Goal: Transaction & Acquisition: Book appointment/travel/reservation

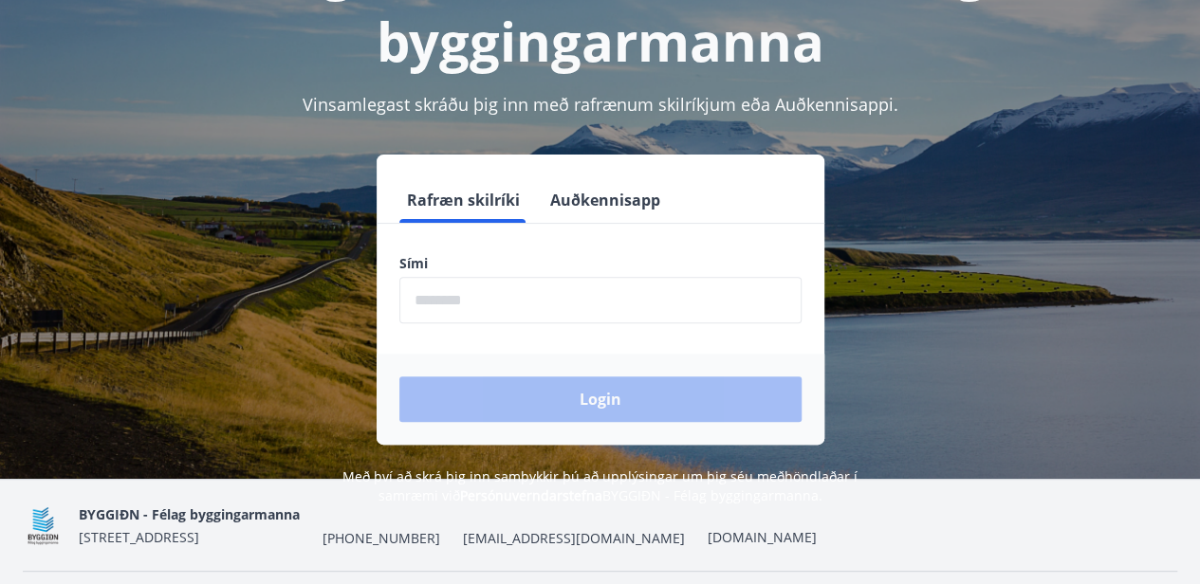
scroll to position [190, 0]
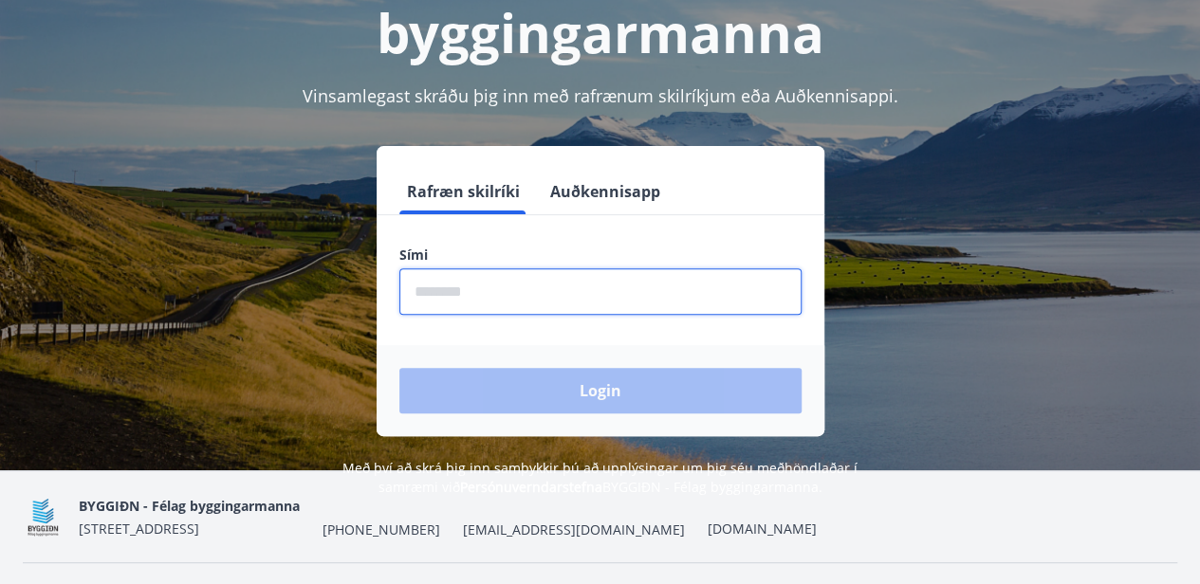
click at [416, 288] on input "phone" at bounding box center [600, 292] width 402 height 46
type input "********"
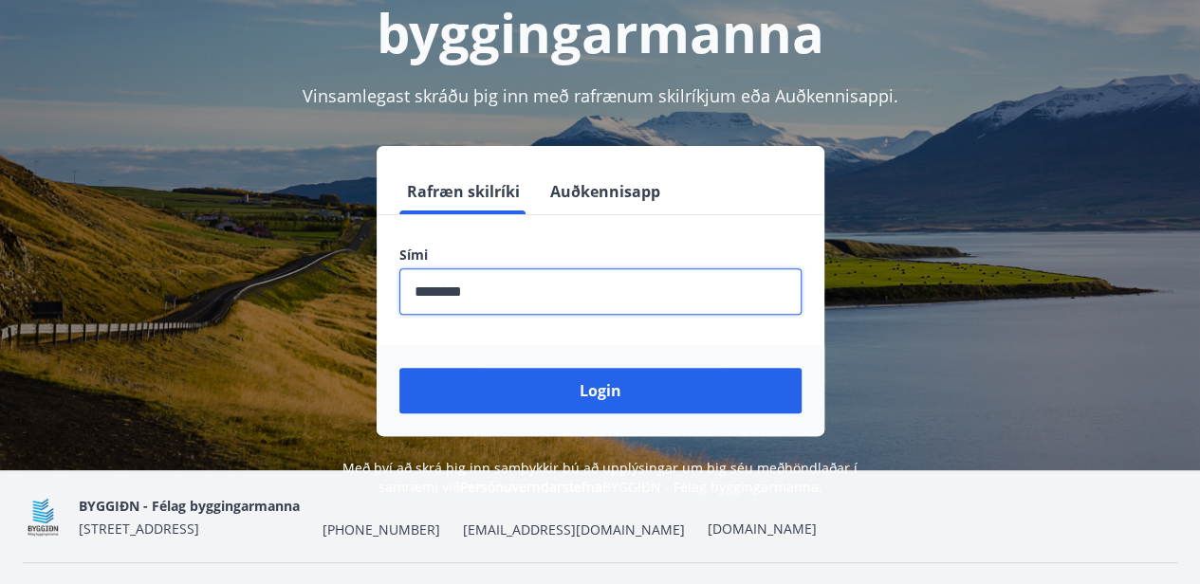
click at [417, 292] on input "phone" at bounding box center [600, 292] width 402 height 46
click at [416, 247] on label "Sími" at bounding box center [600, 255] width 402 height 19
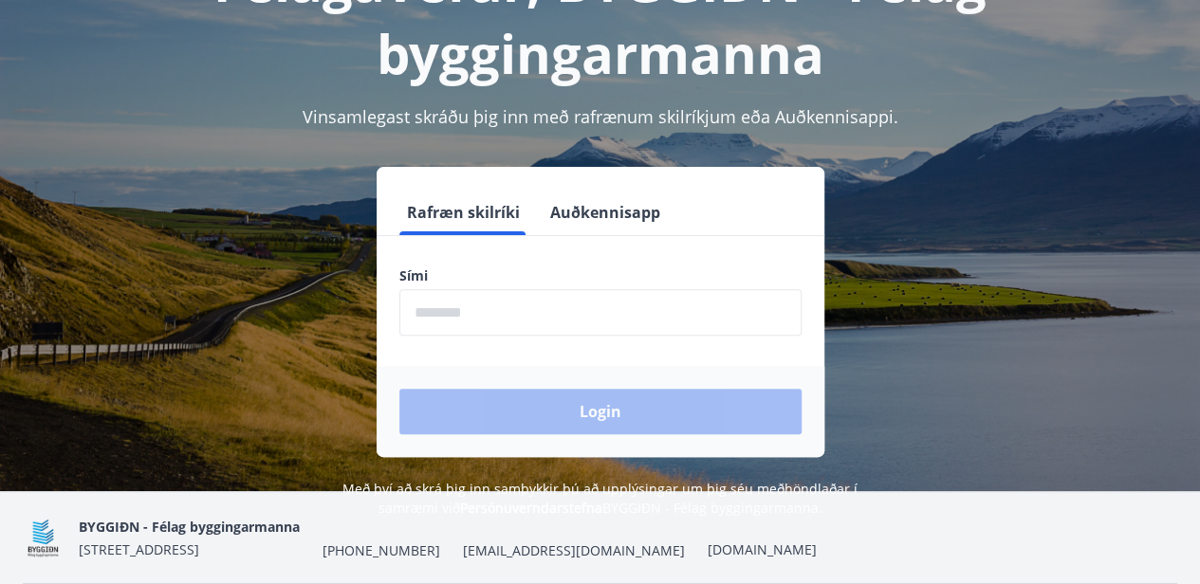
scroll to position [190, 0]
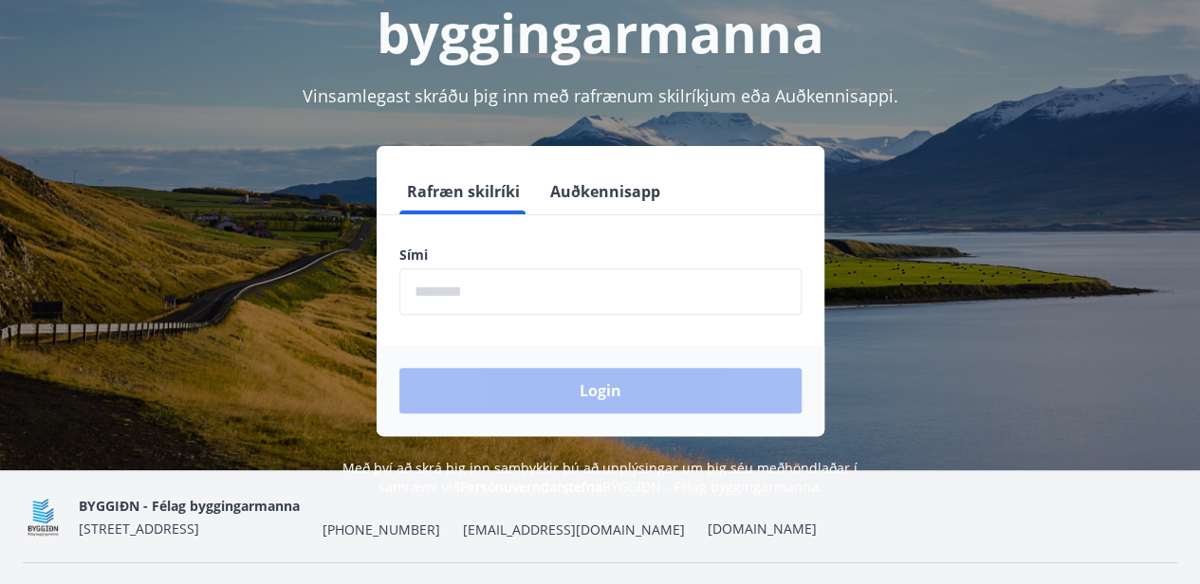
click at [409, 290] on input "phone" at bounding box center [600, 292] width 402 height 46
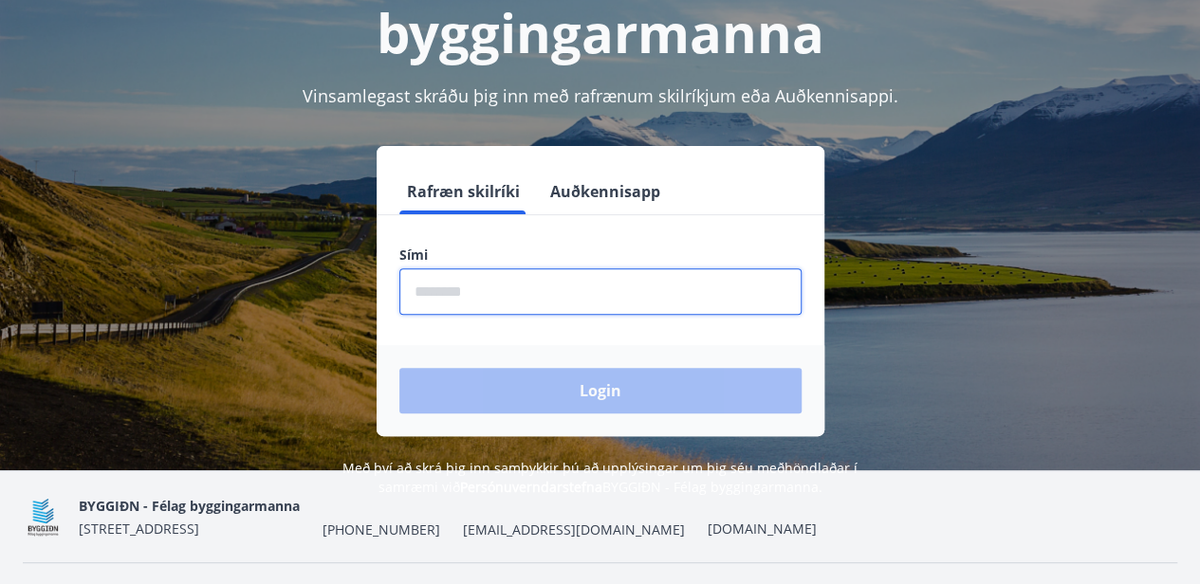
type input "********"
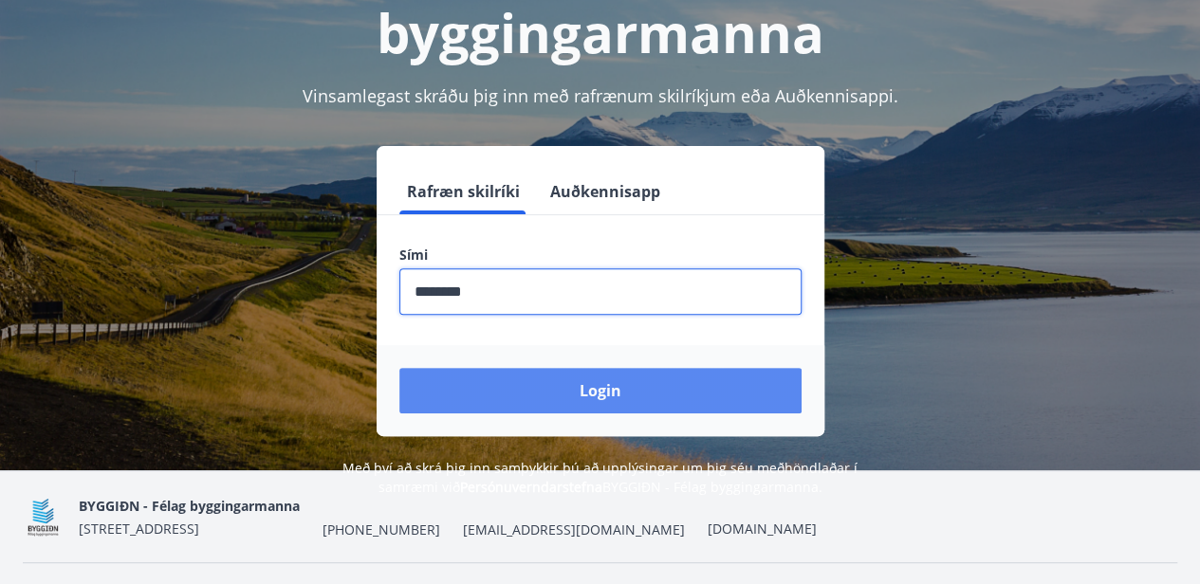
click at [619, 403] on button "Login" at bounding box center [600, 391] width 402 height 46
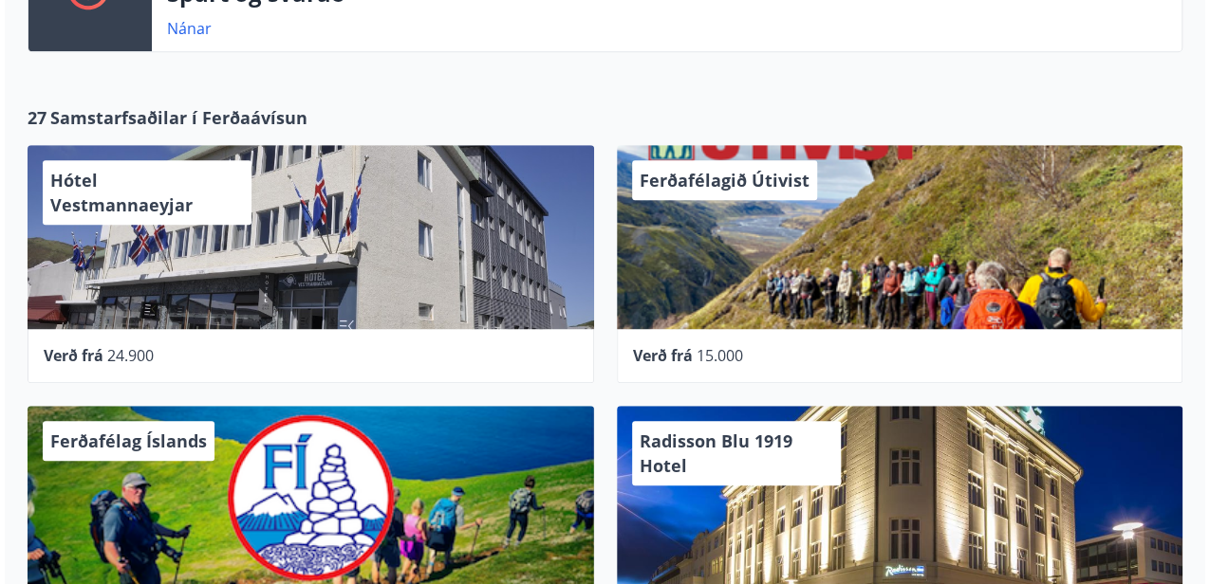
scroll to position [506, 0]
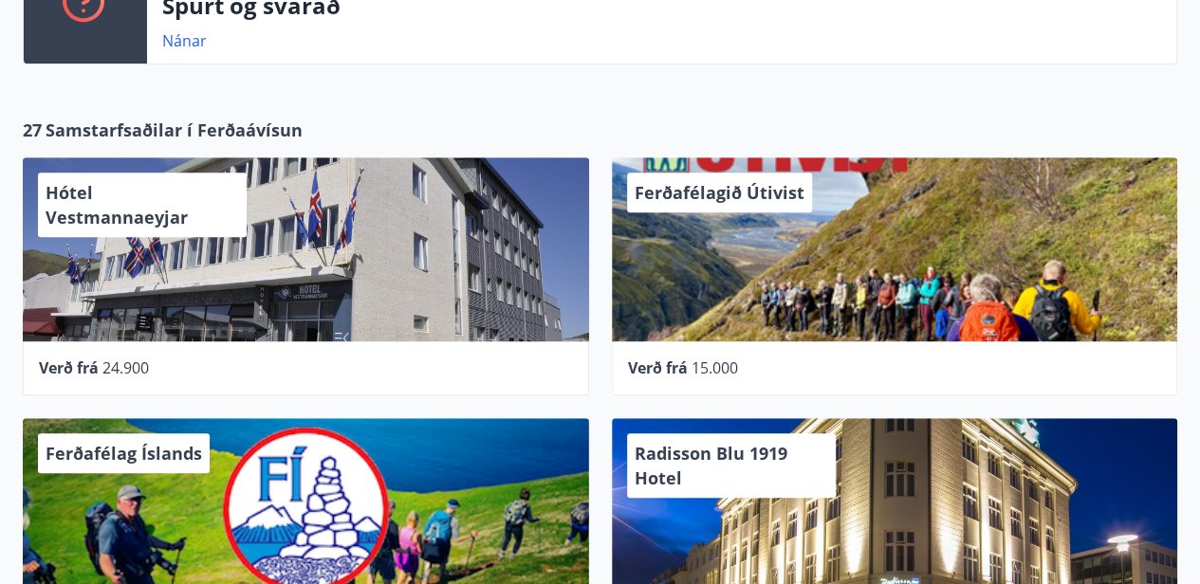
click at [689, 320] on div "Ferðafélagið Útivist" at bounding box center [895, 249] width 566 height 184
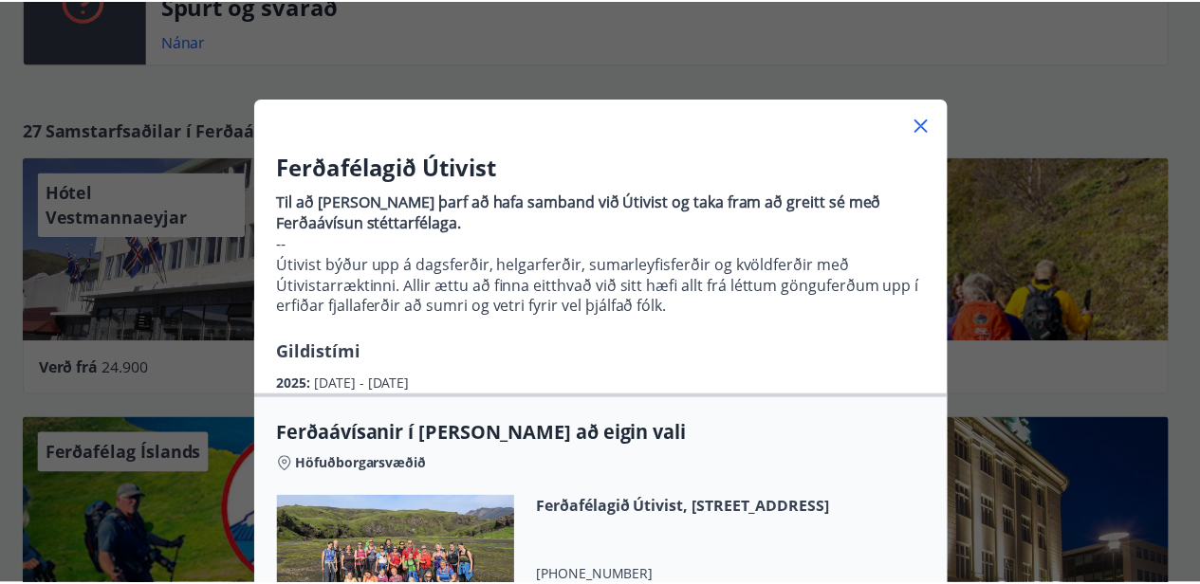
scroll to position [0, 0]
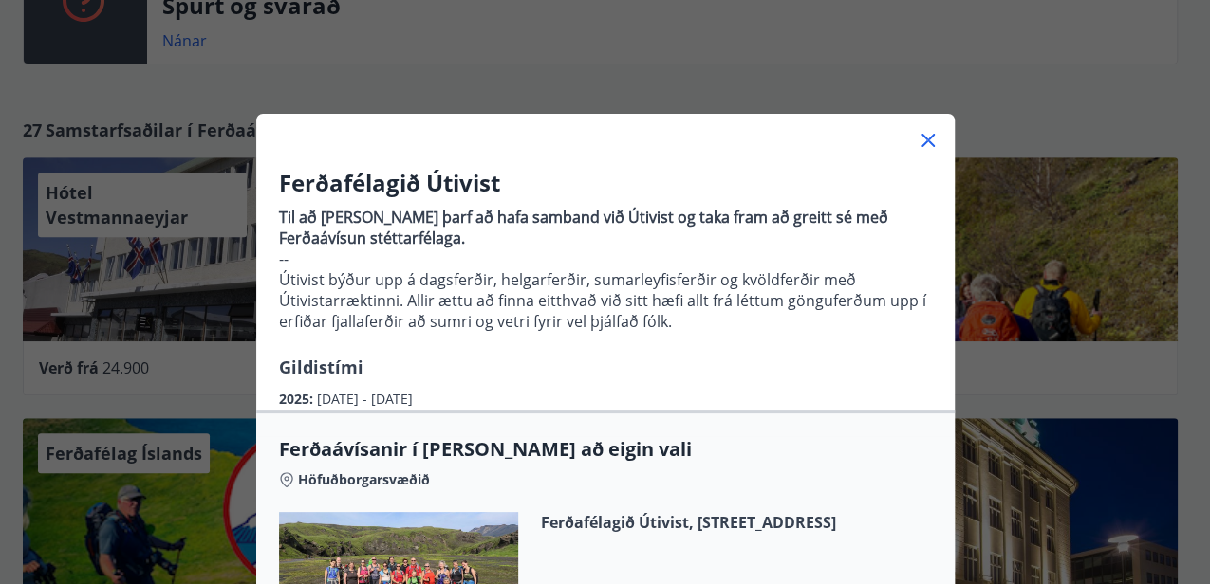
click at [925, 141] on icon at bounding box center [928, 140] width 23 height 23
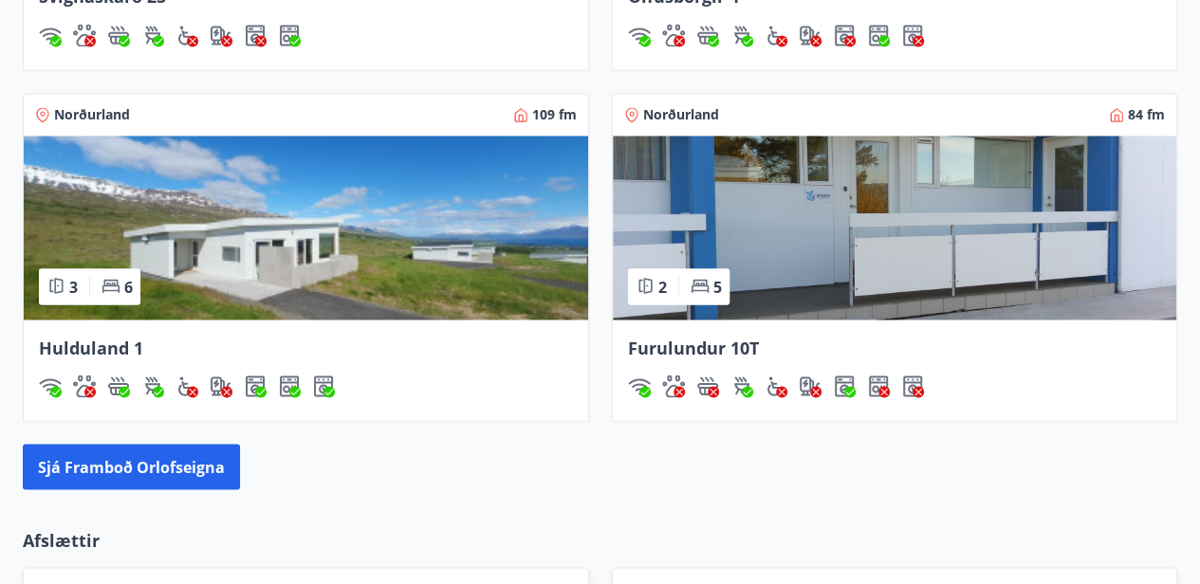
scroll to position [1475, 0]
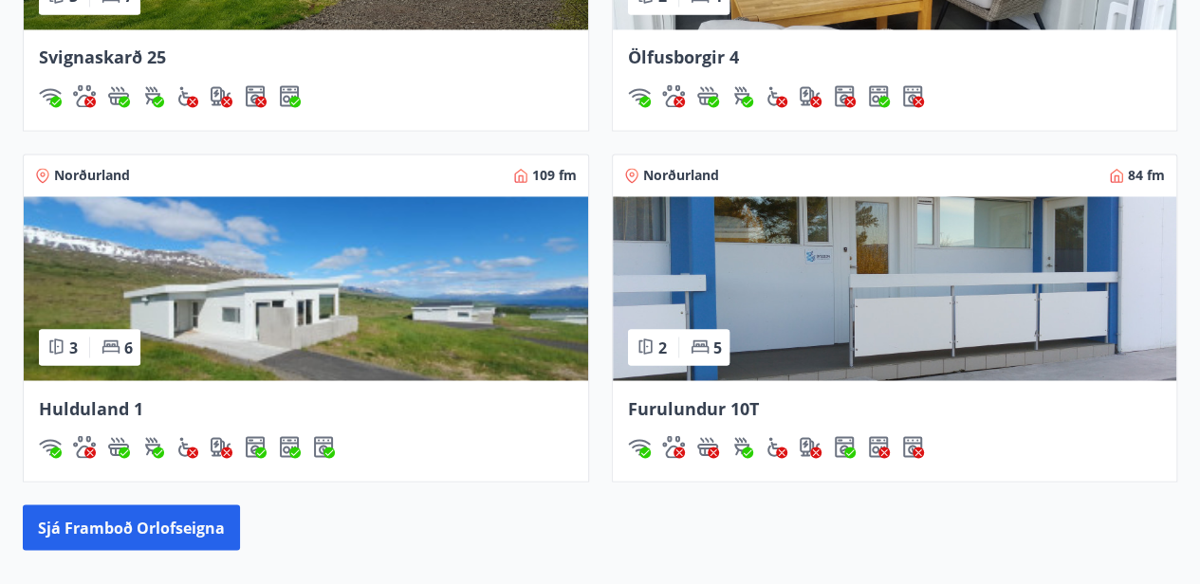
click at [373, 309] on img at bounding box center [306, 288] width 565 height 184
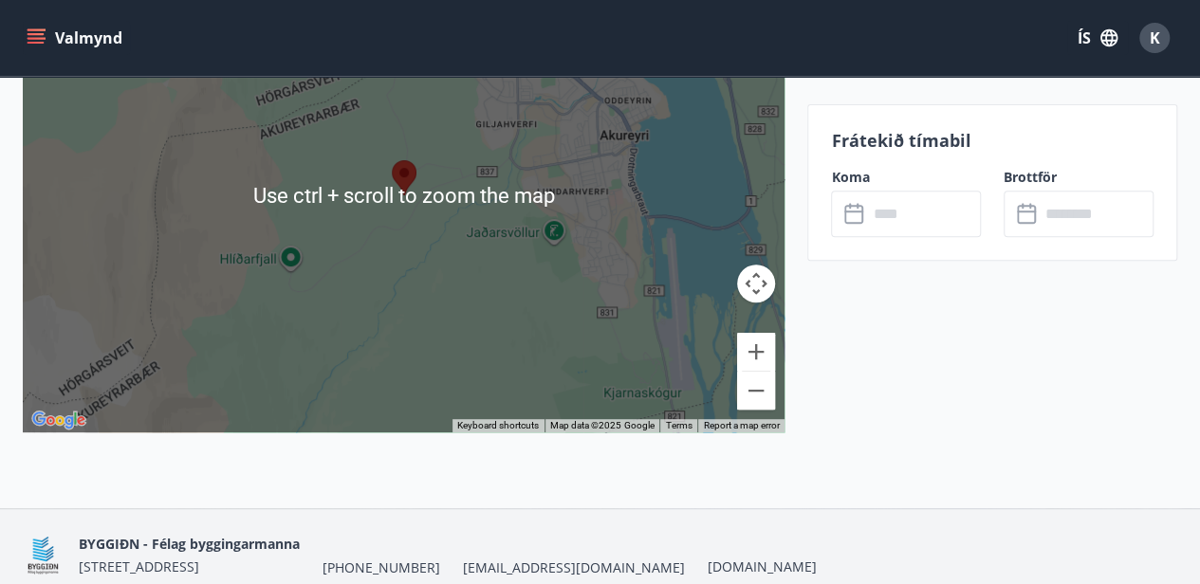
scroll to position [3922, 0]
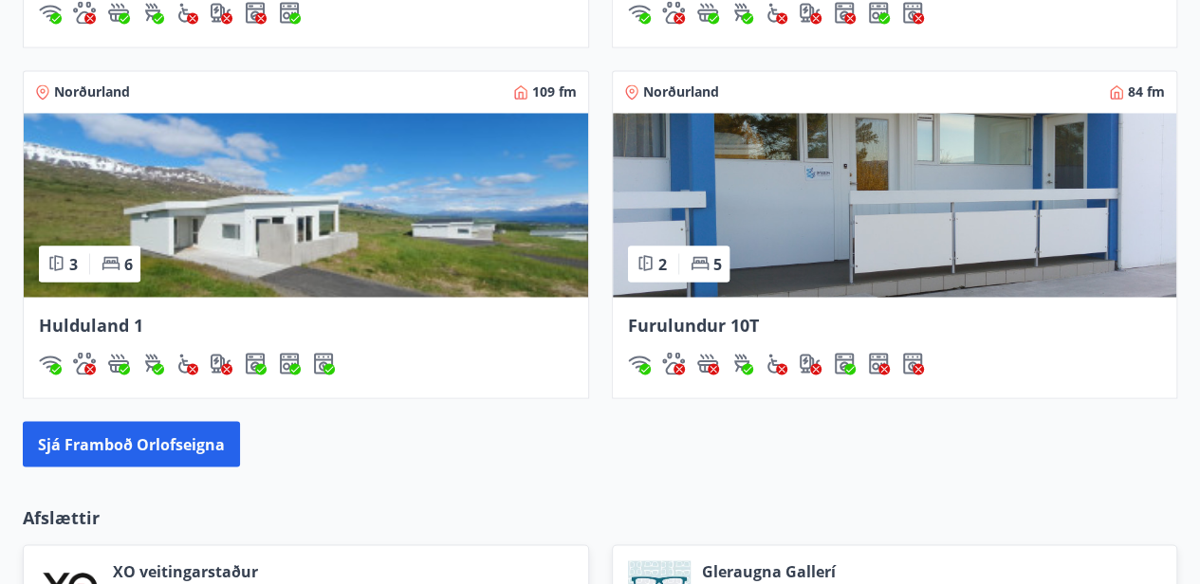
scroll to position [1587, 0]
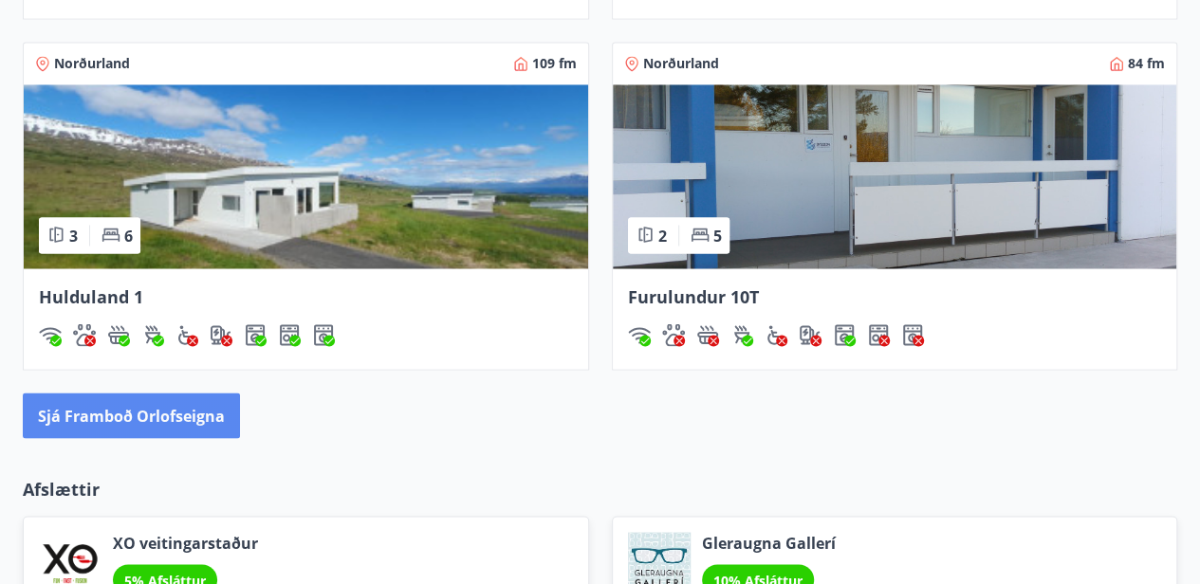
click at [192, 414] on button "Sjá framboð orlofseigna" at bounding box center [131, 416] width 217 height 46
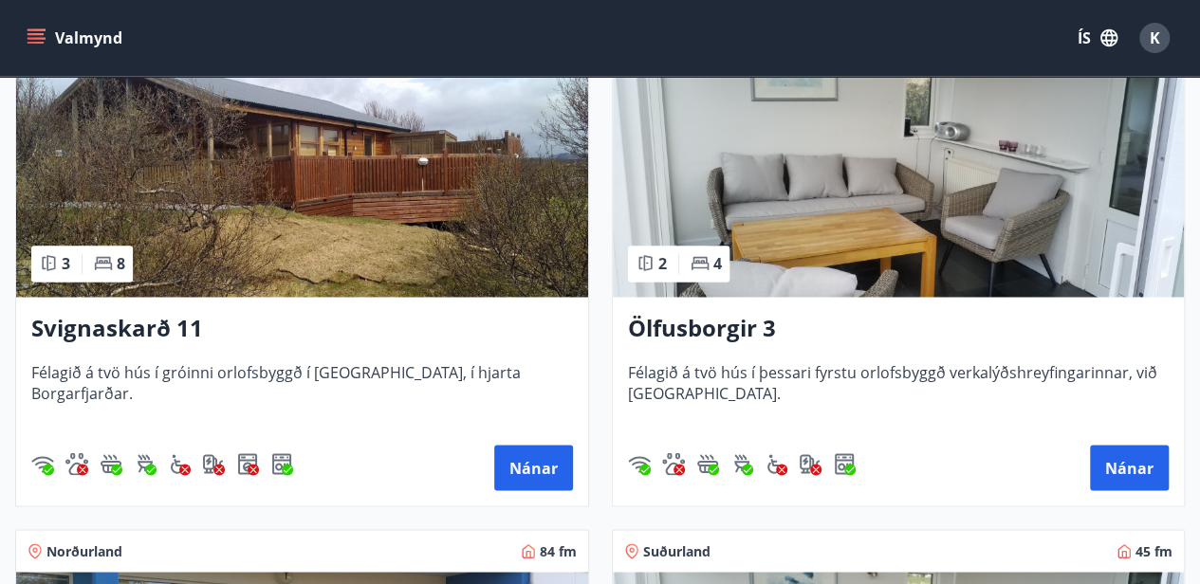
scroll to position [1448, 0]
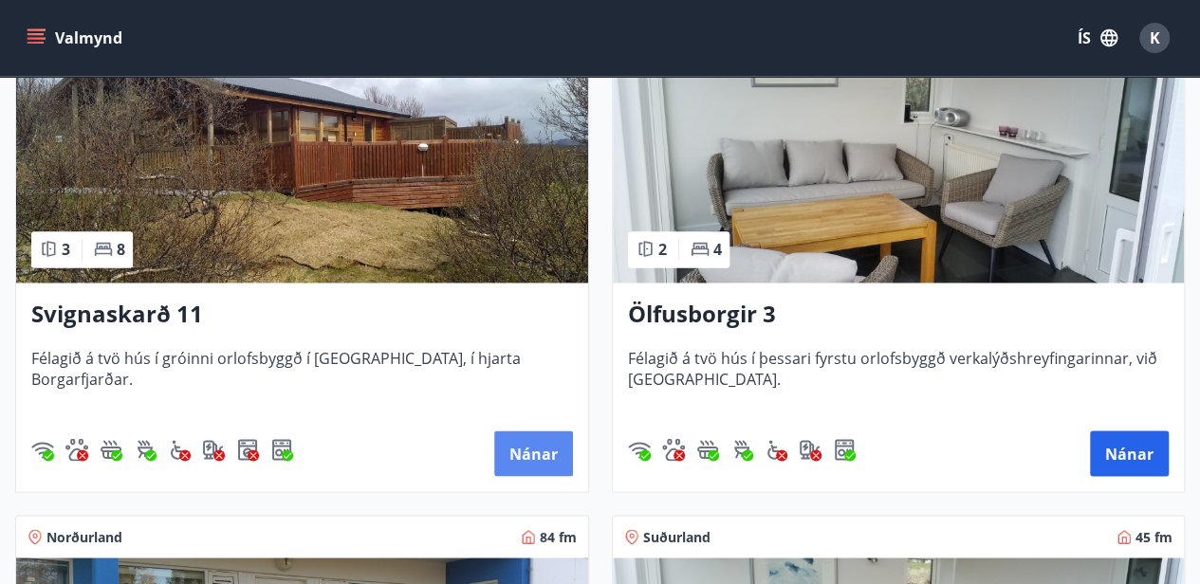
click at [543, 452] on button "Nánar" at bounding box center [533, 454] width 79 height 46
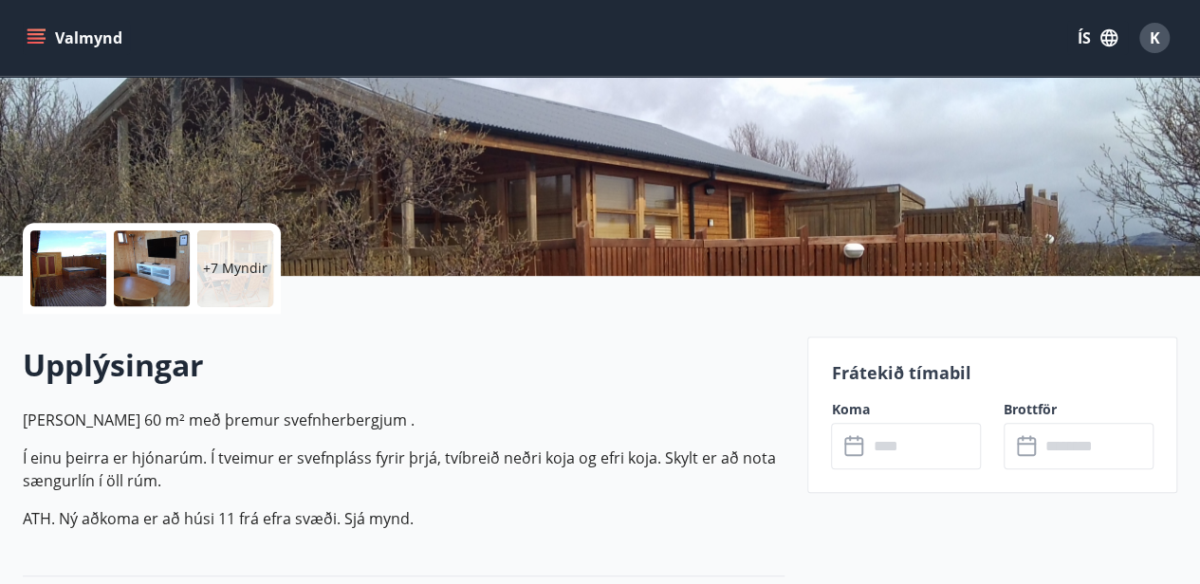
scroll to position [252, 0]
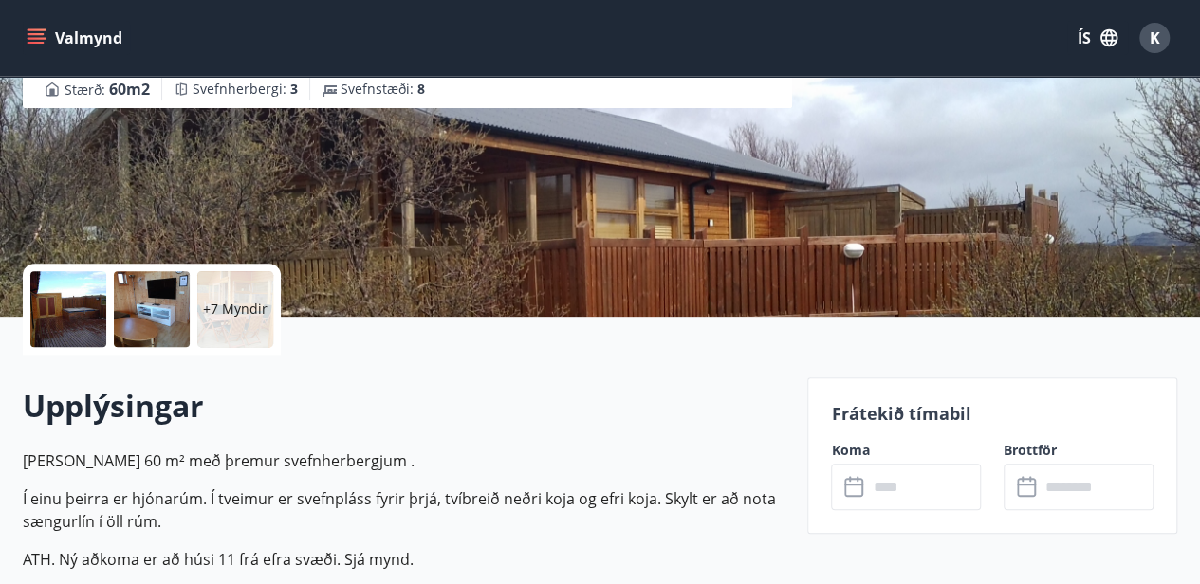
click at [34, 38] on icon "menu" at bounding box center [38, 38] width 21 height 2
click at [596, 46] on div "Valmynd ÍS K" at bounding box center [600, 38] width 1155 height 46
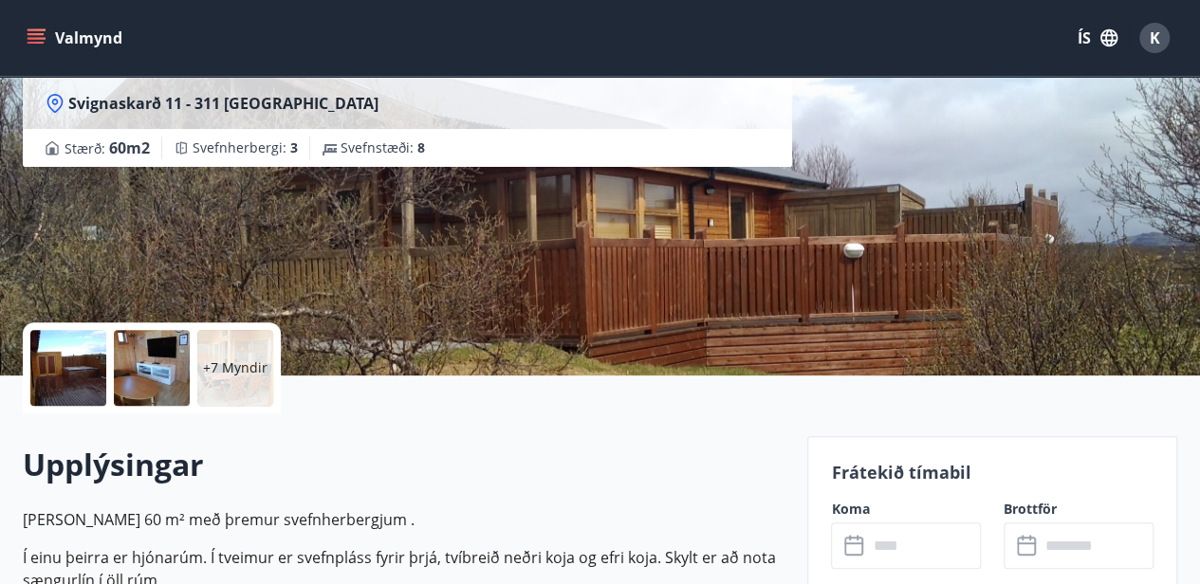
scroll to position [190, 0]
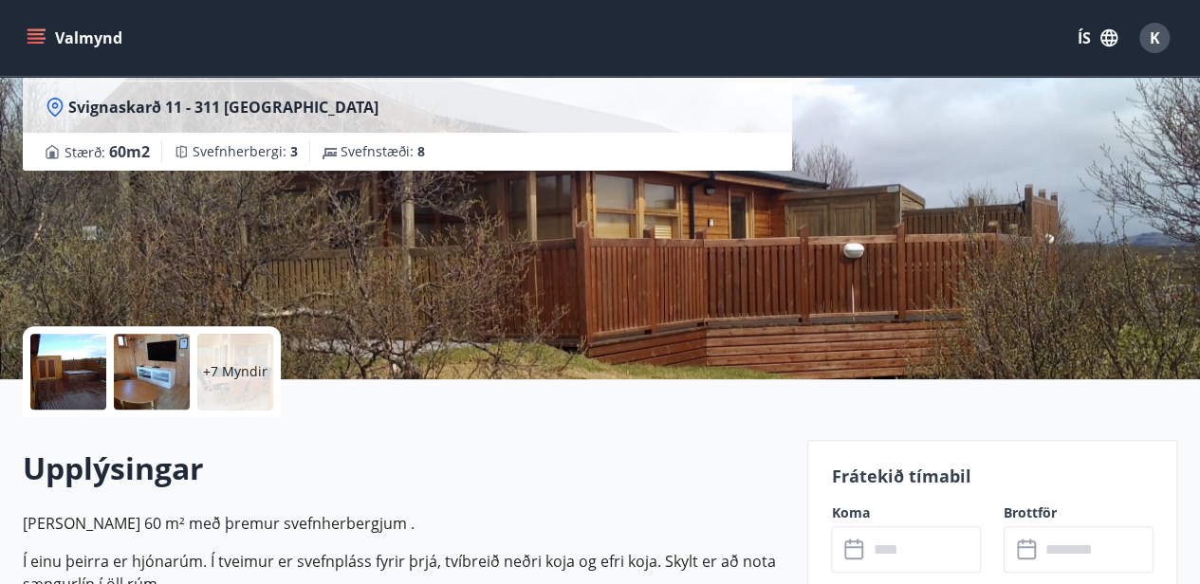
click at [863, 552] on icon at bounding box center [855, 550] width 23 height 23
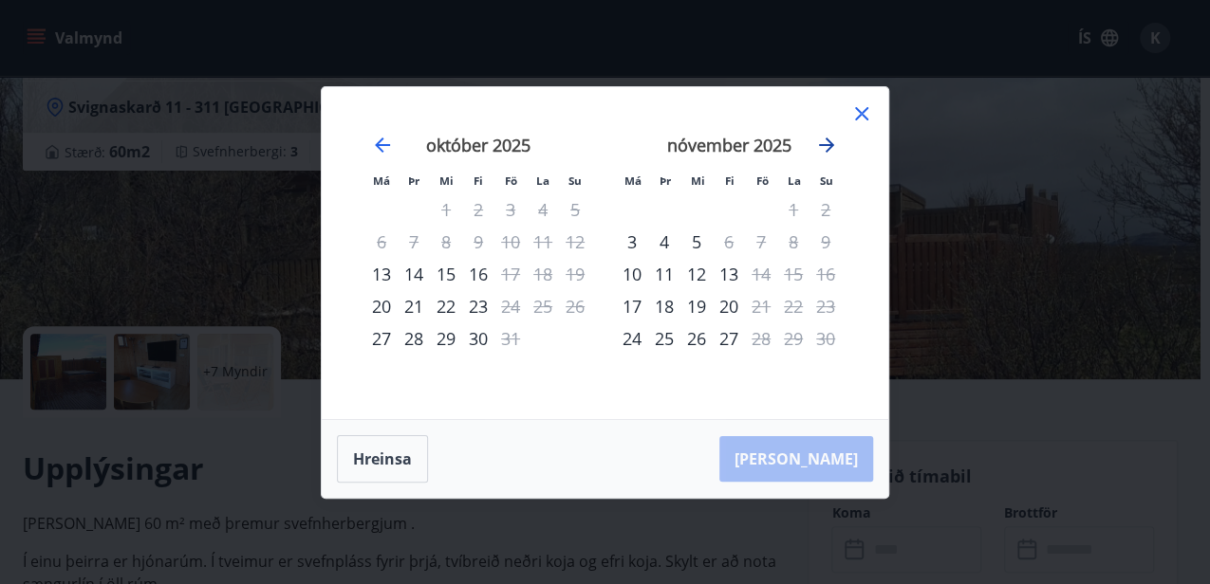
click at [831, 141] on icon "Move forward to switch to the next month." at bounding box center [826, 145] width 23 height 23
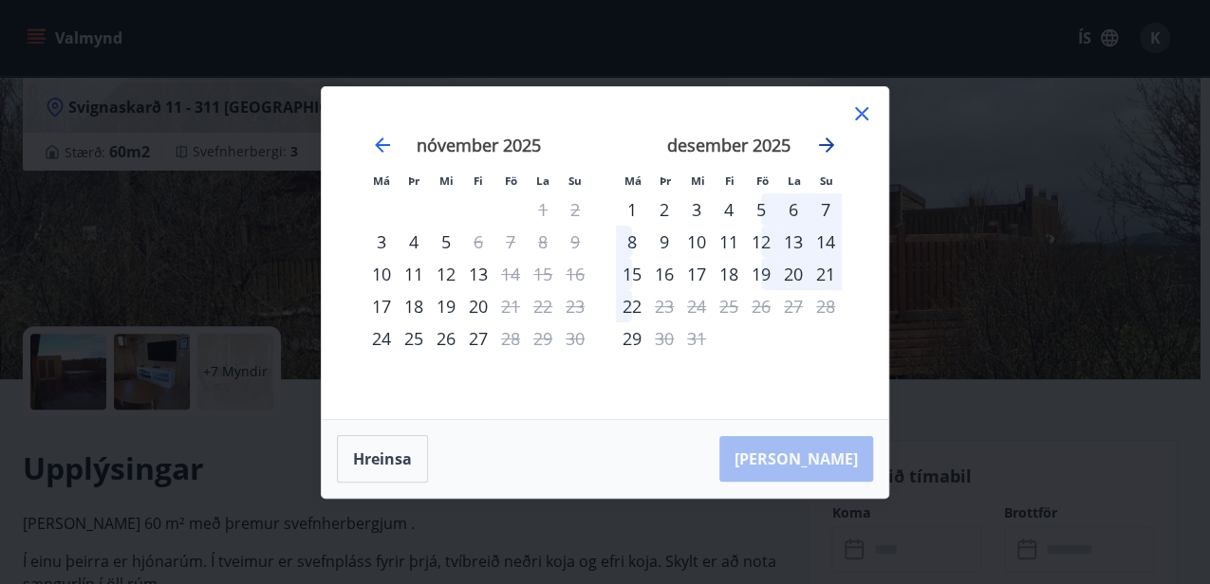
click at [826, 146] on icon "Move forward to switch to the next month." at bounding box center [826, 145] width 23 height 23
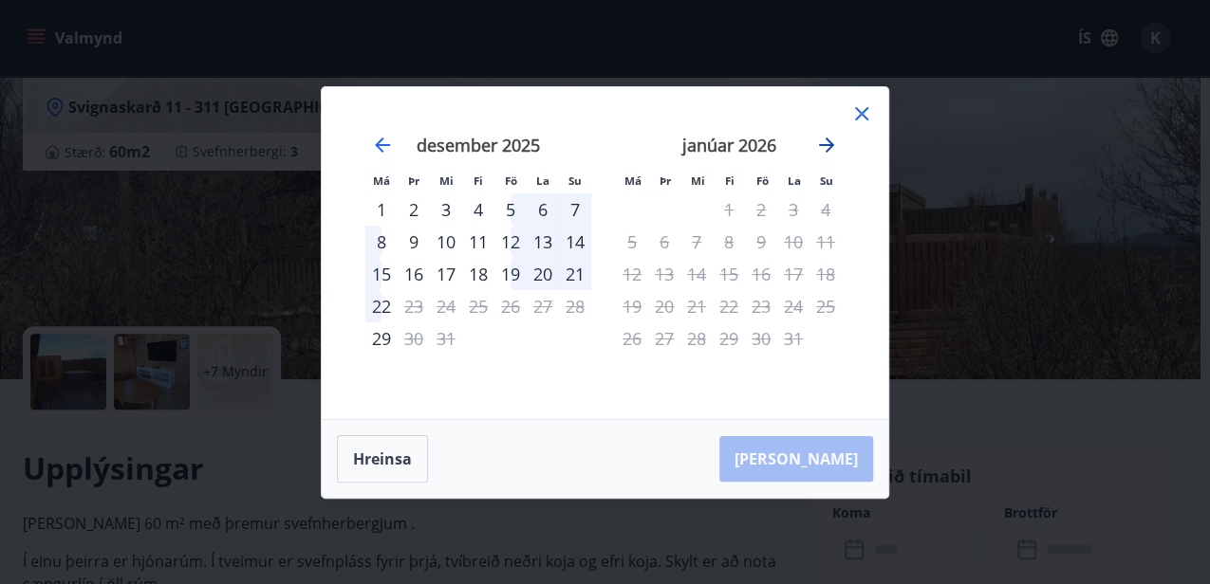
click at [826, 146] on icon "Move forward to switch to the next month." at bounding box center [826, 145] width 23 height 23
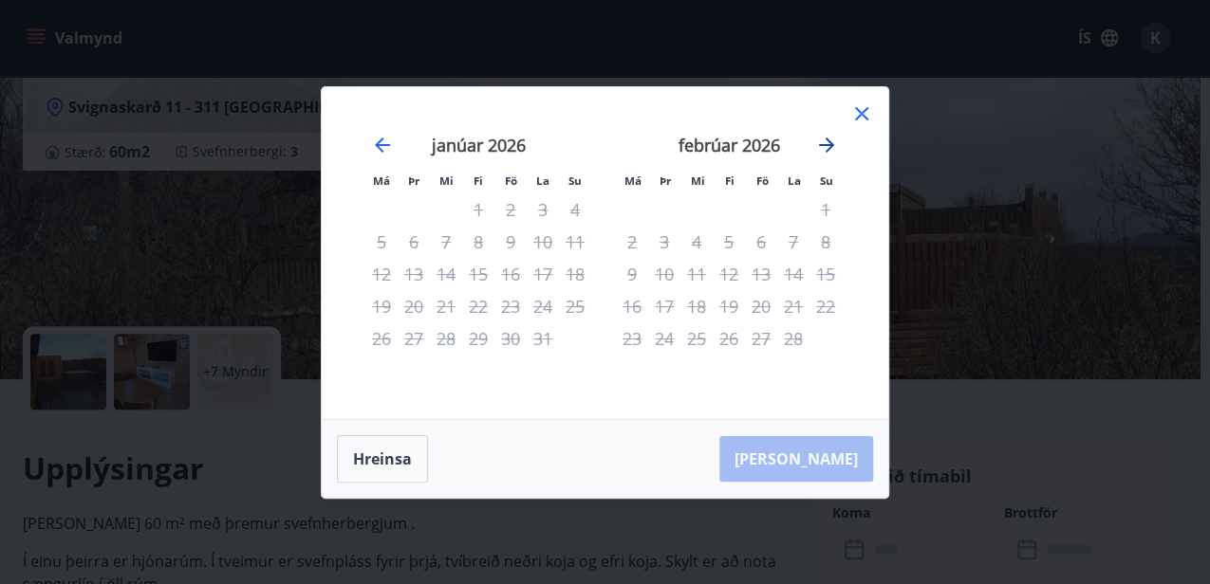
click at [826, 146] on icon "Move forward to switch to the next month." at bounding box center [826, 145] width 23 height 23
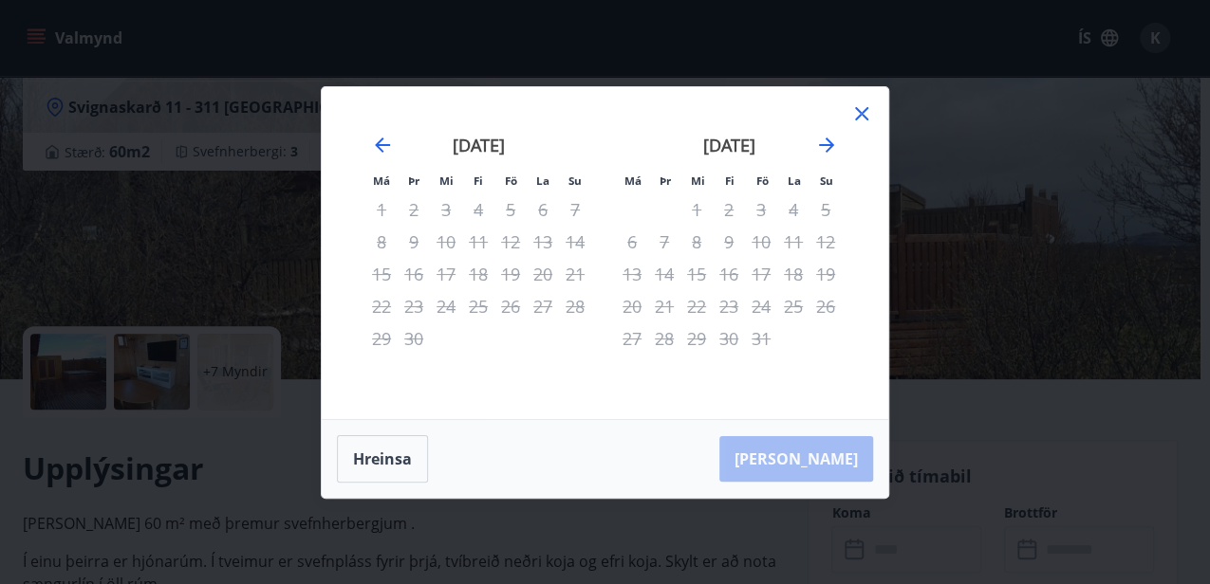
click at [863, 112] on icon at bounding box center [861, 113] width 13 height 13
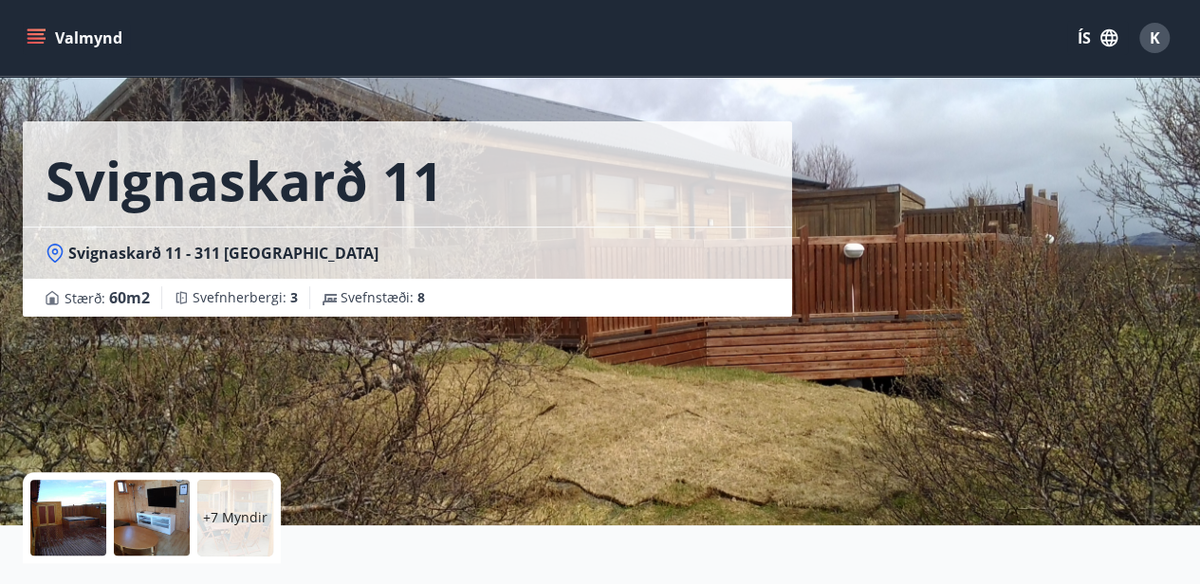
scroll to position [0, 0]
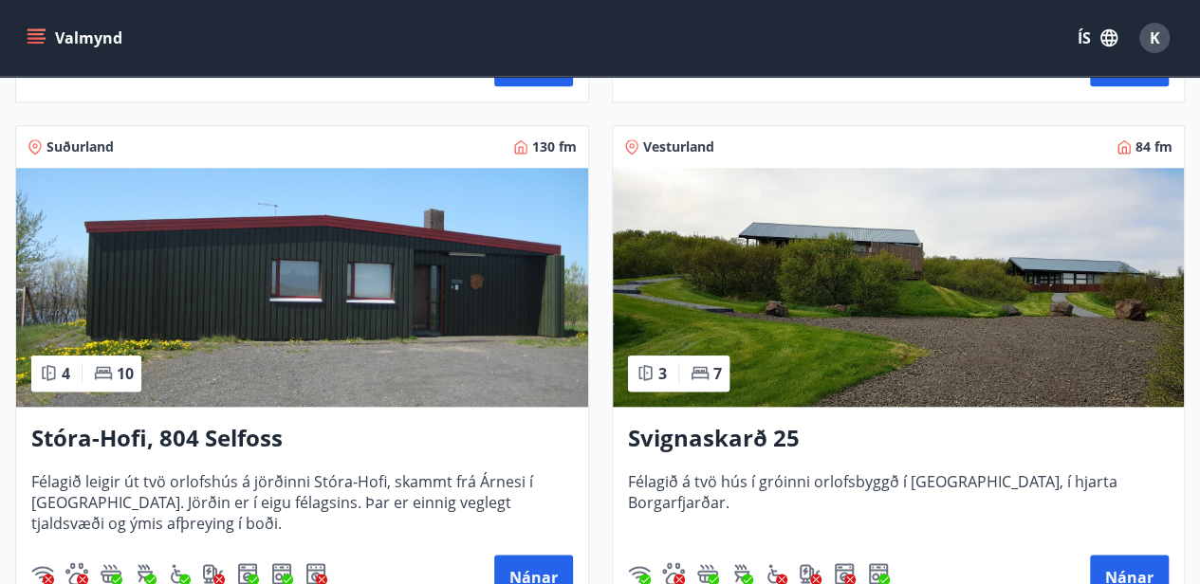
scroll to position [949, 0]
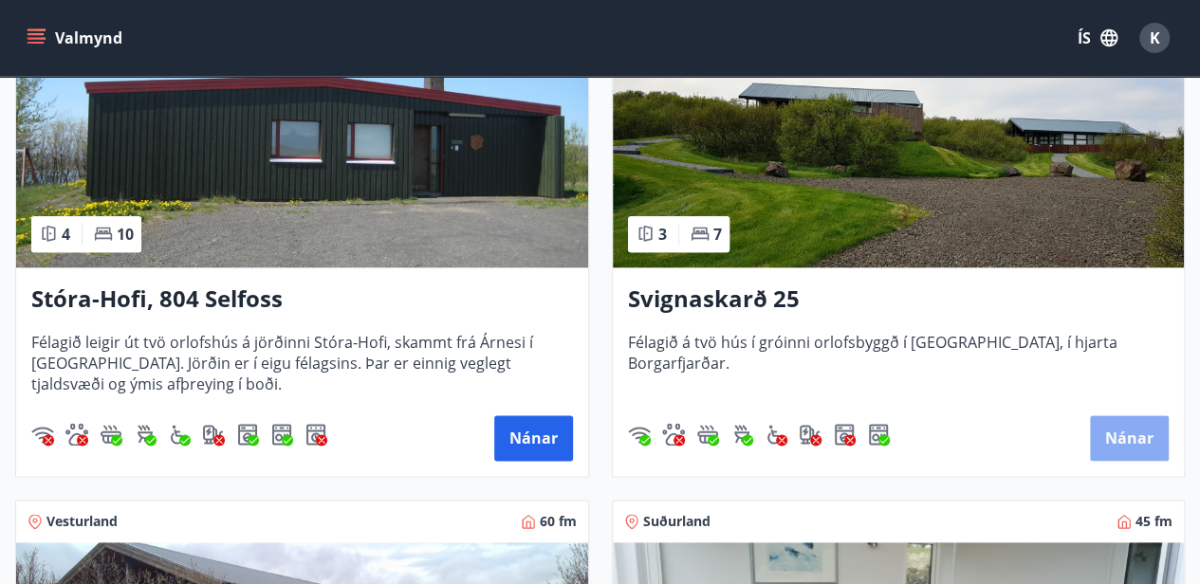
click at [1118, 440] on button "Nánar" at bounding box center [1129, 439] width 79 height 46
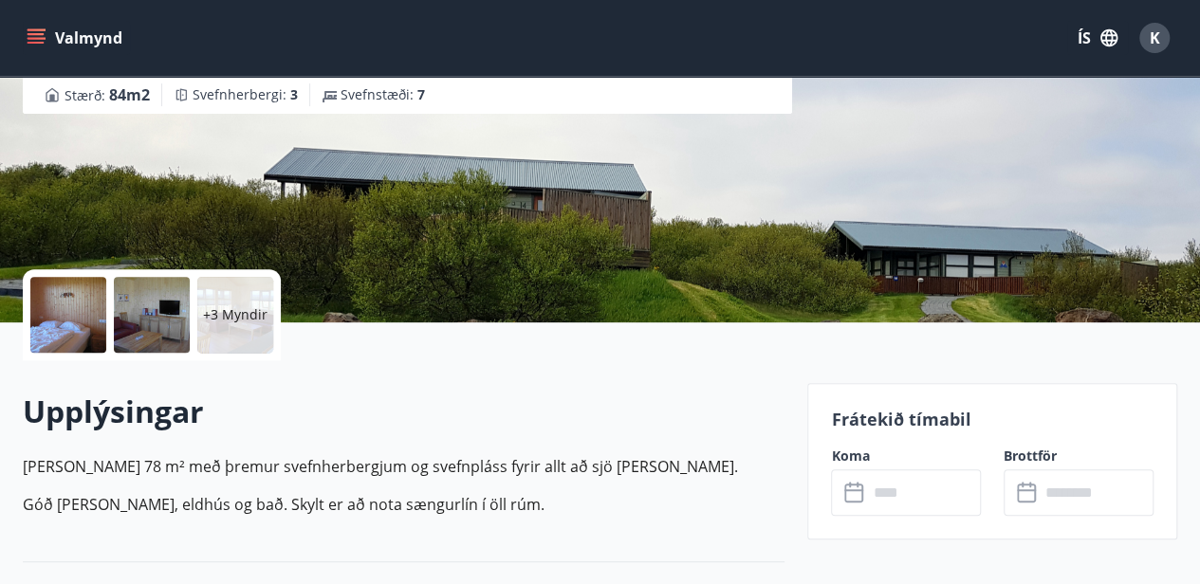
scroll to position [252, 0]
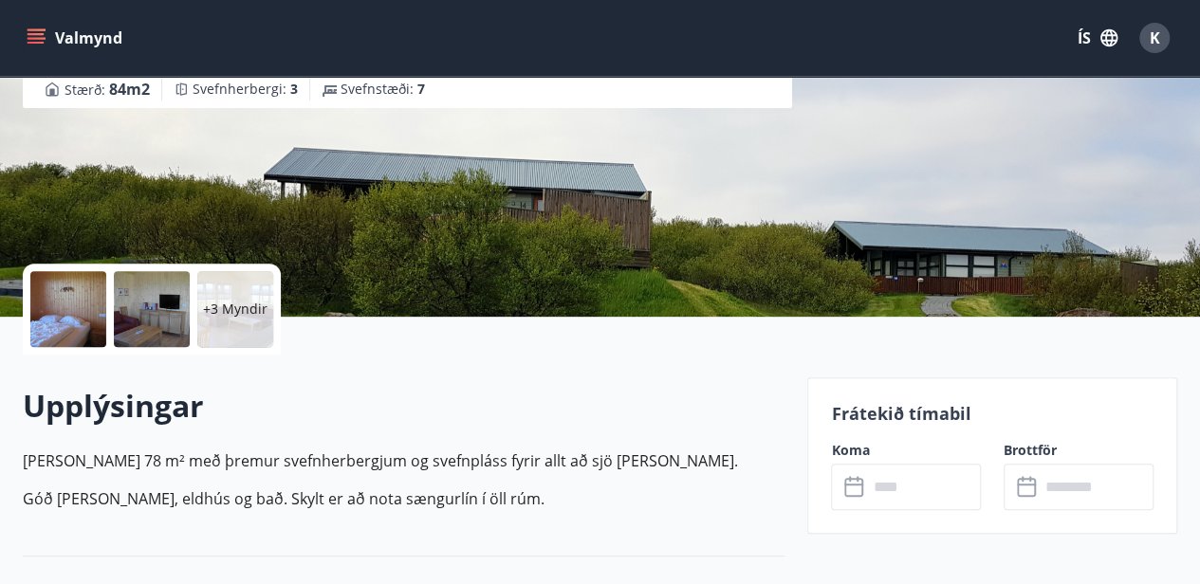
click at [852, 451] on label "Koma" at bounding box center [906, 450] width 150 height 19
click at [856, 490] on icon at bounding box center [855, 487] width 23 height 23
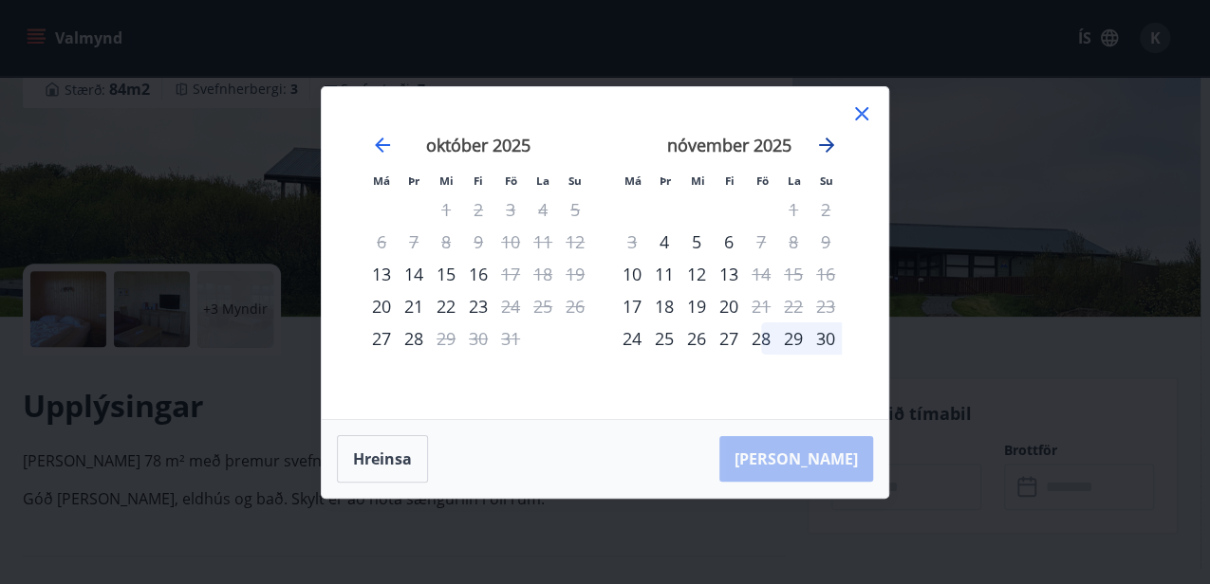
click at [825, 144] on icon "Move forward to switch to the next month." at bounding box center [826, 145] width 15 height 15
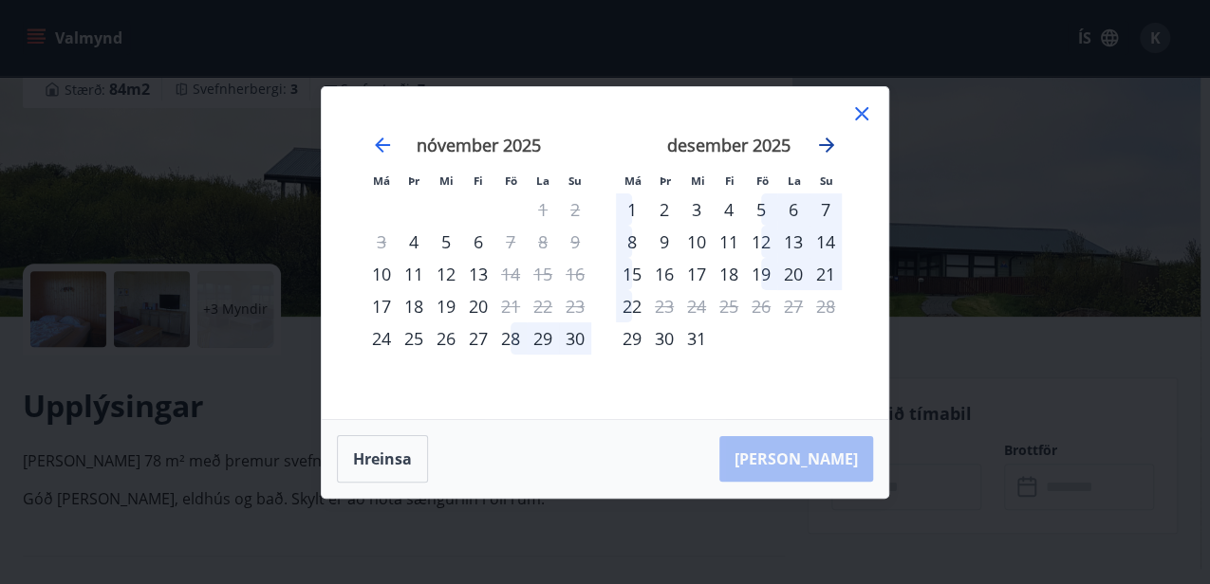
click at [825, 144] on icon "Move forward to switch to the next month." at bounding box center [826, 145] width 15 height 15
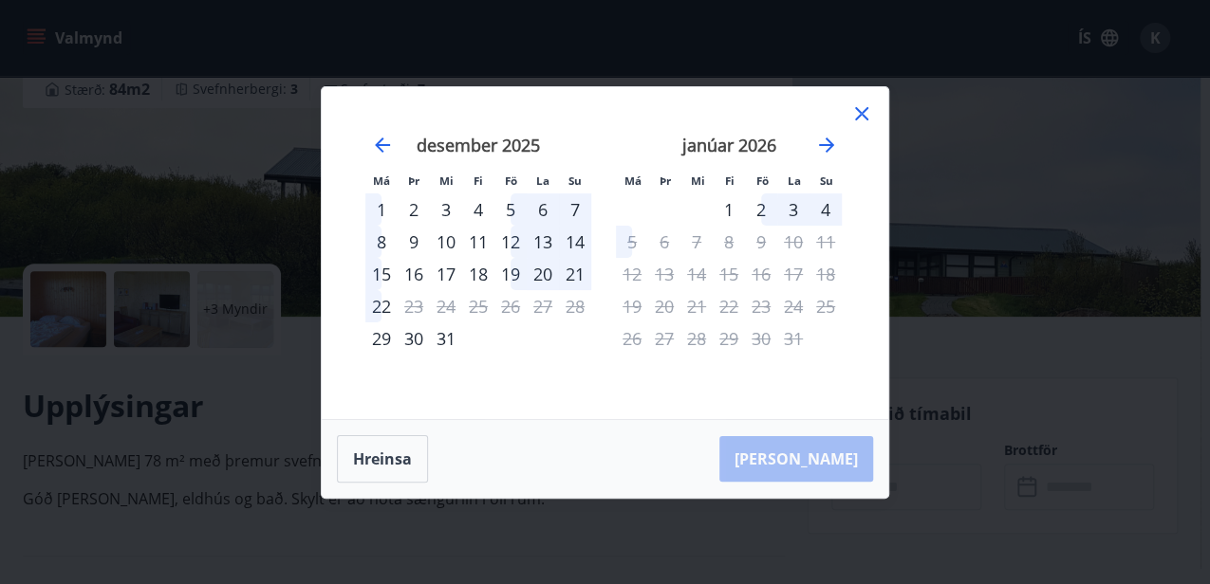
click at [861, 113] on icon at bounding box center [861, 113] width 13 height 13
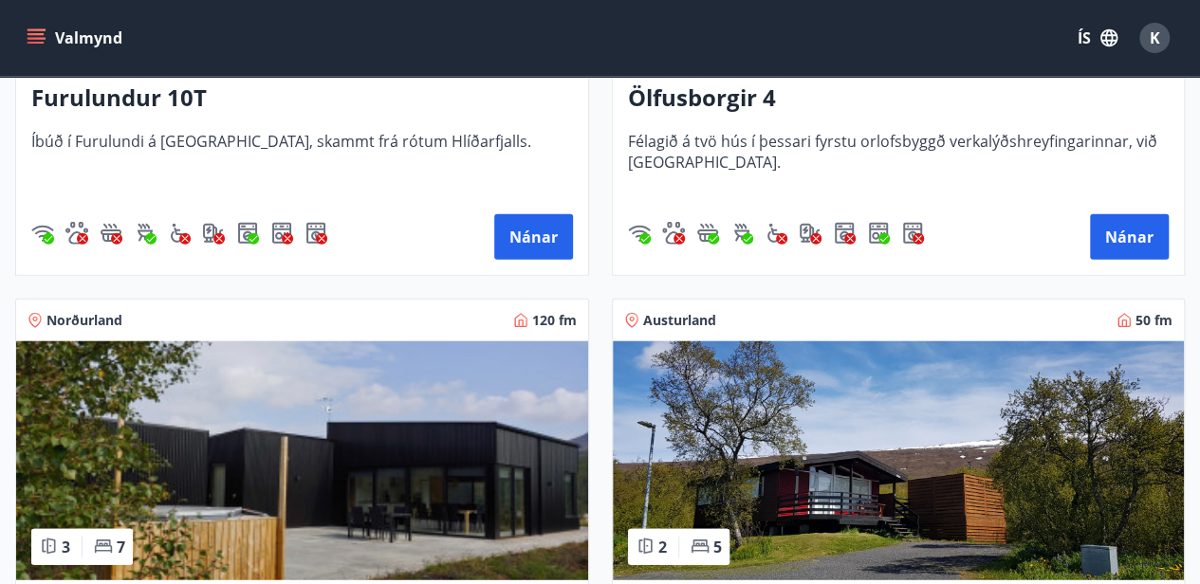
scroll to position [2150, 0]
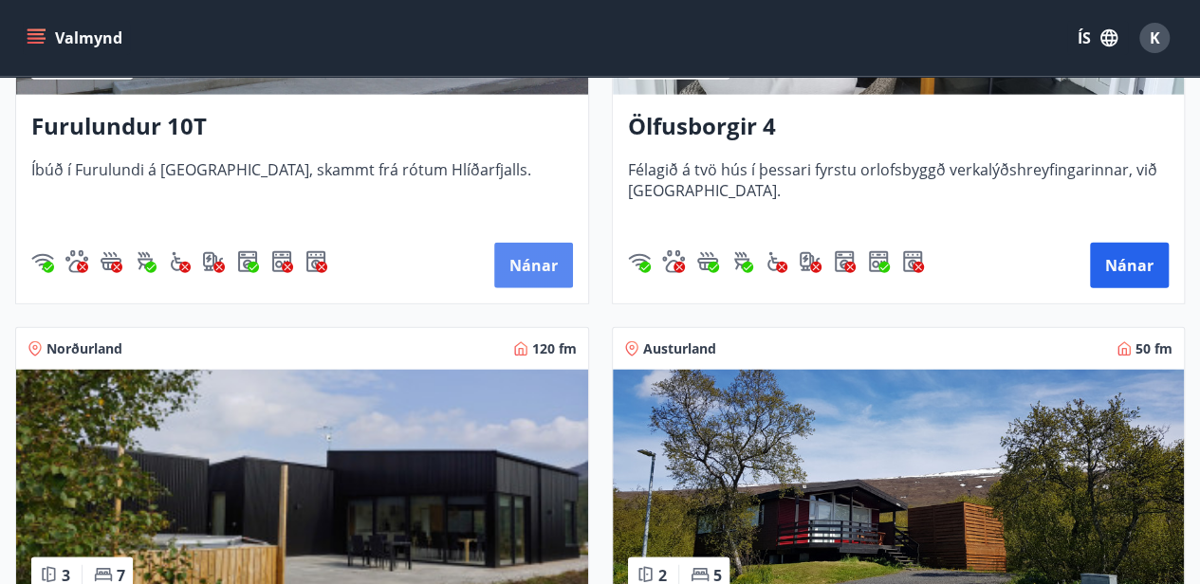
click at [506, 255] on button "Nánar" at bounding box center [533, 266] width 79 height 46
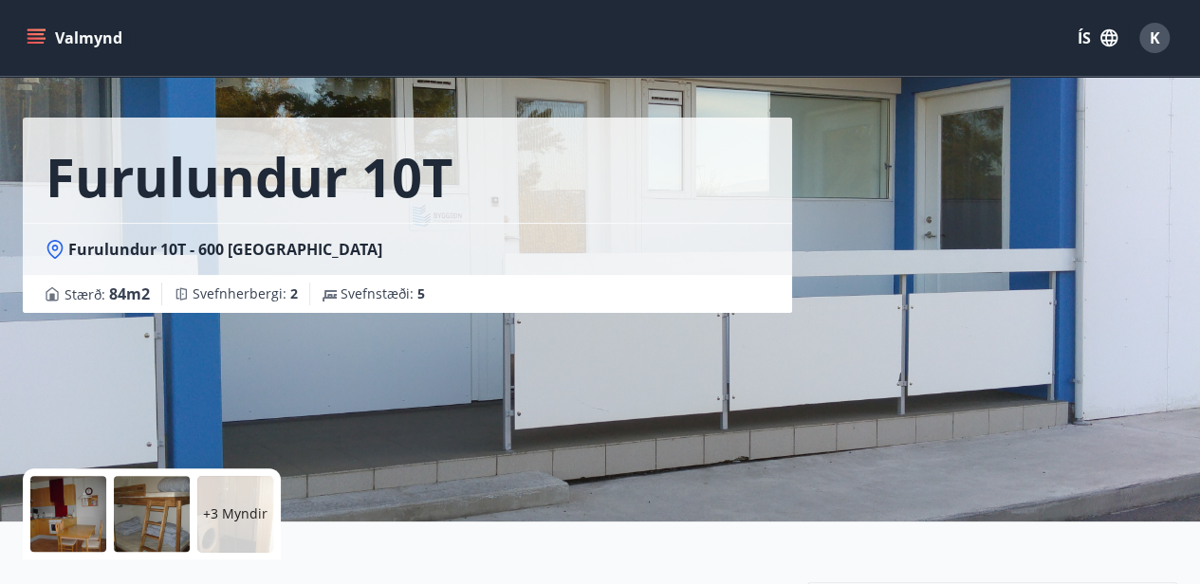
scroll to position [190, 0]
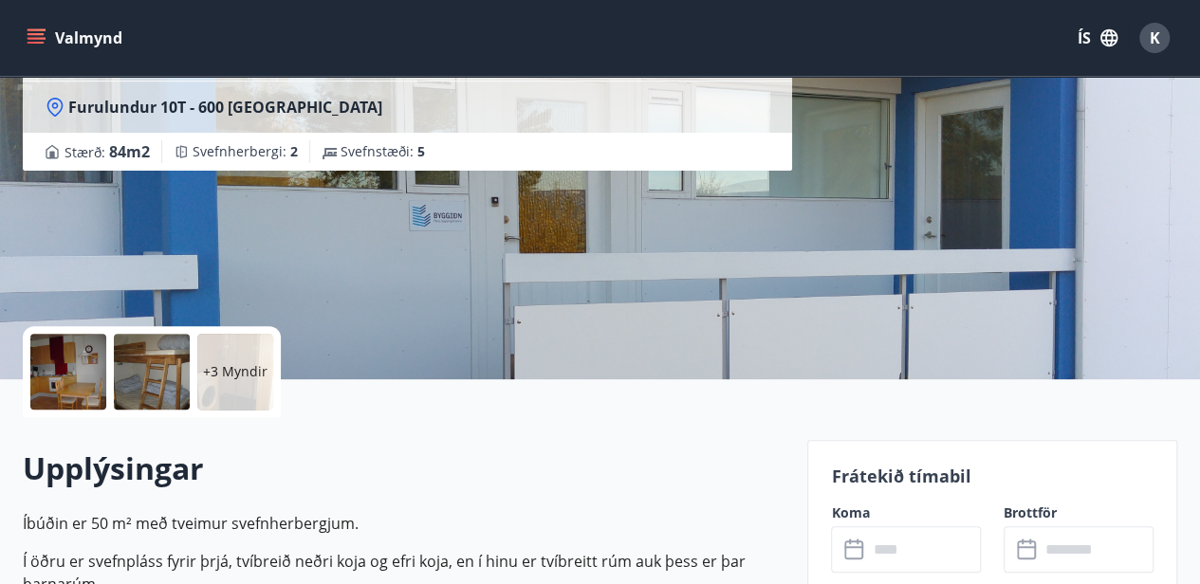
click at [856, 548] on icon at bounding box center [855, 550] width 23 height 23
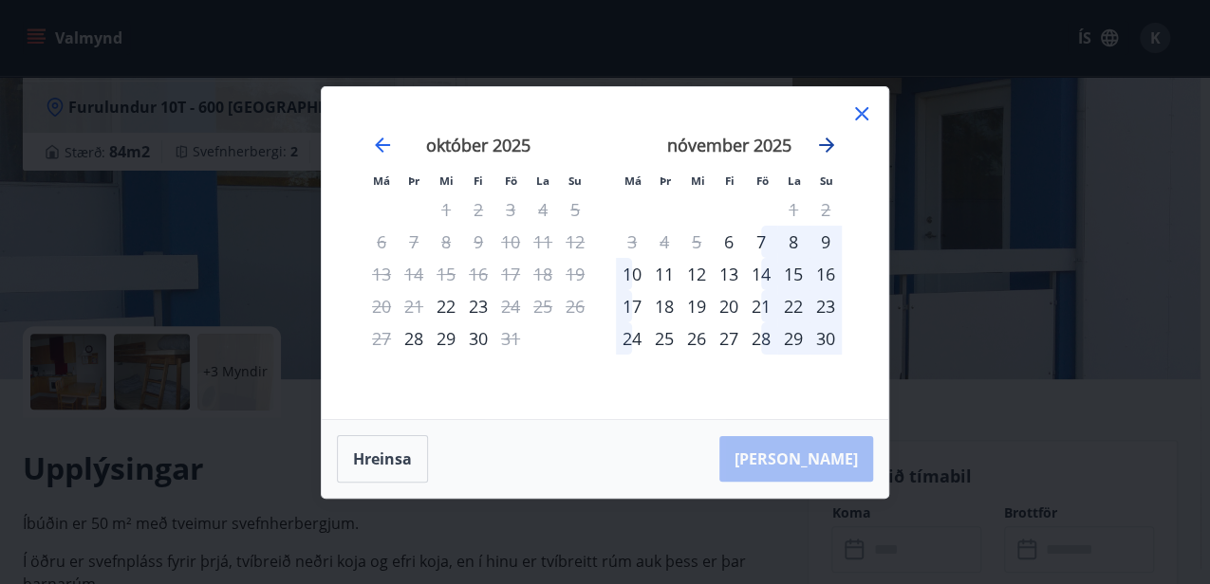
click at [831, 144] on icon "Move forward to switch to the next month." at bounding box center [826, 145] width 15 height 15
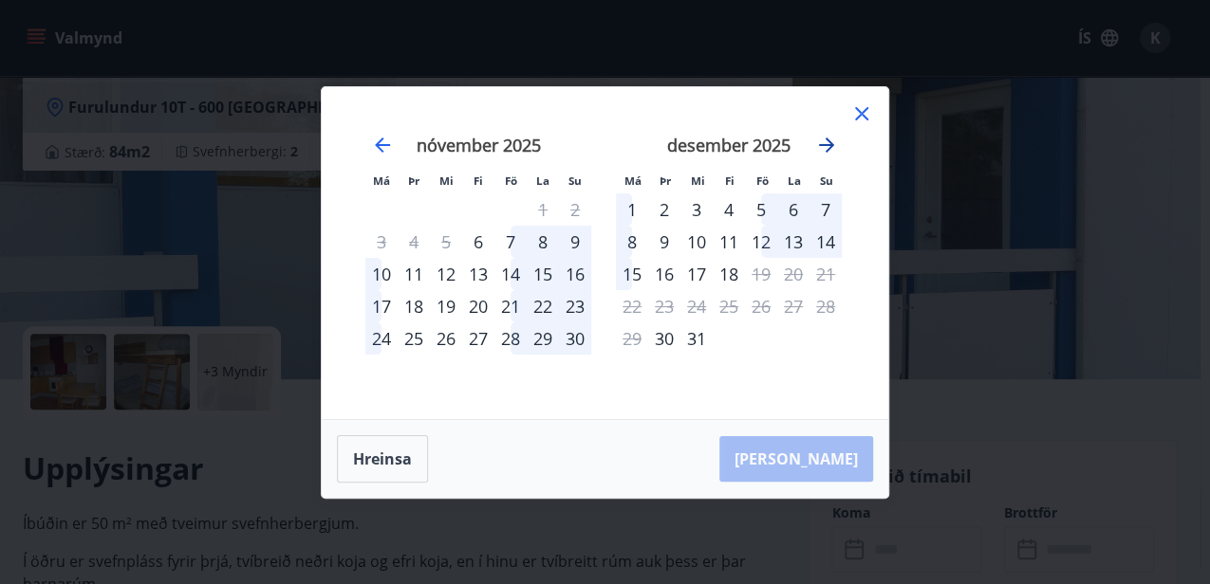
click at [834, 147] on icon "Move forward to switch to the next month." at bounding box center [826, 145] width 23 height 23
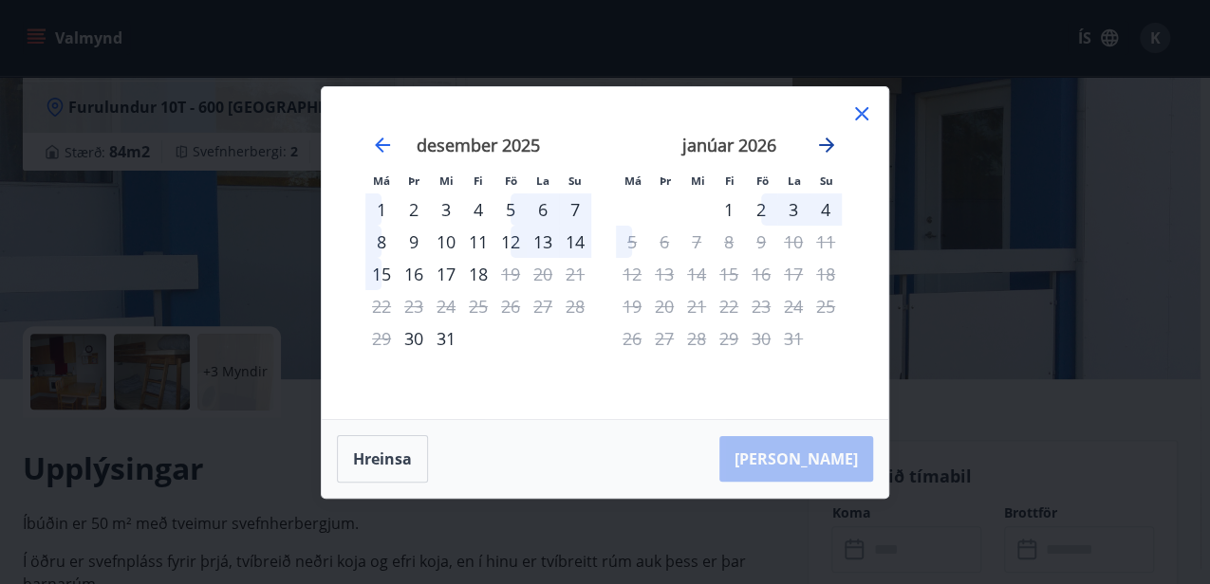
click at [824, 148] on icon "Move forward to switch to the next month." at bounding box center [826, 145] width 23 height 23
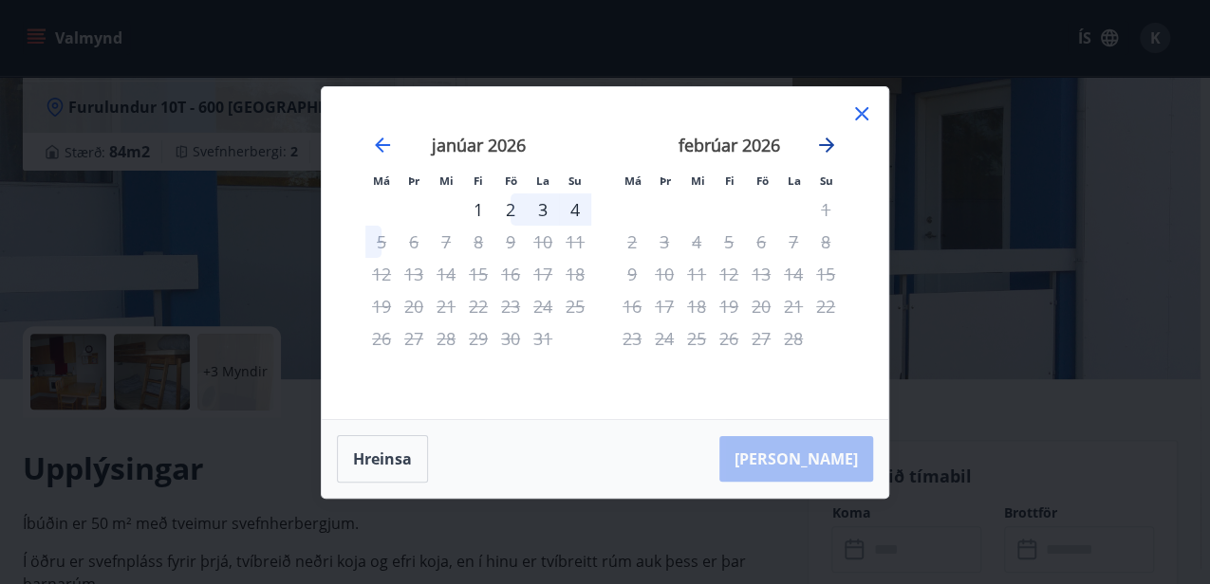
click at [824, 148] on icon "Move forward to switch to the next month." at bounding box center [826, 145] width 23 height 23
click at [858, 112] on icon at bounding box center [861, 113] width 23 height 23
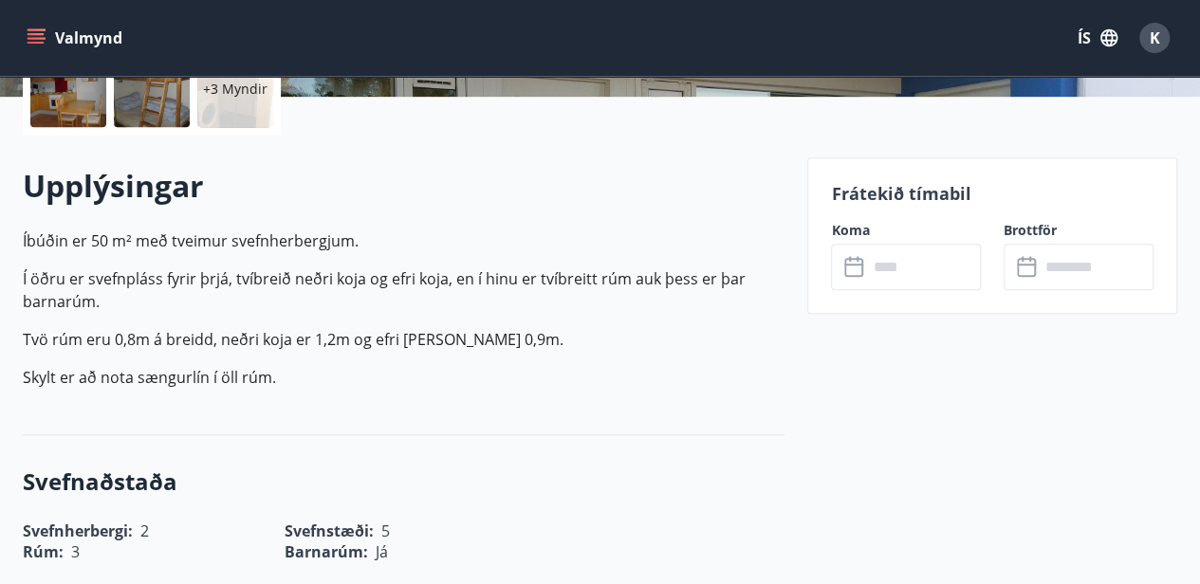
scroll to position [506, 0]
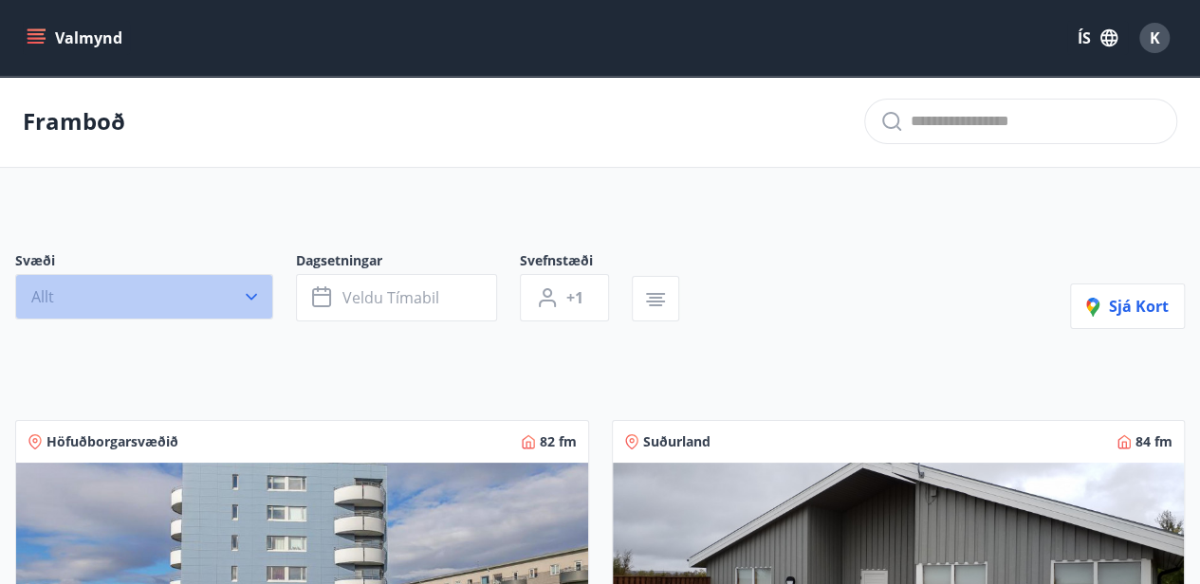
click at [250, 292] on icon "button" at bounding box center [251, 296] width 19 height 19
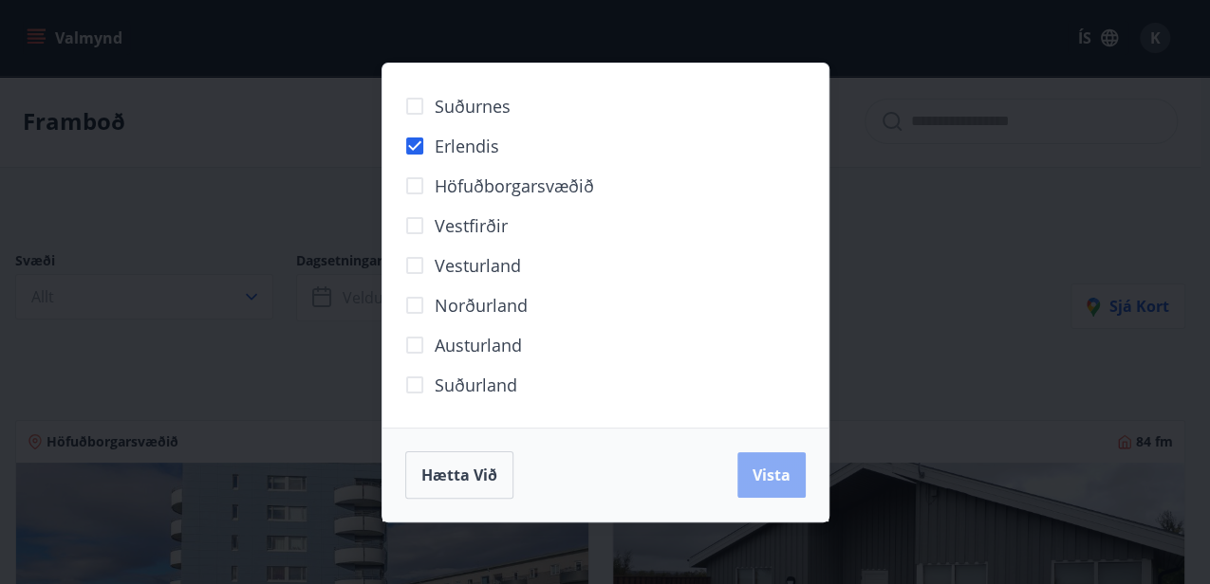
click at [769, 487] on button "Vista" at bounding box center [771, 476] width 68 height 46
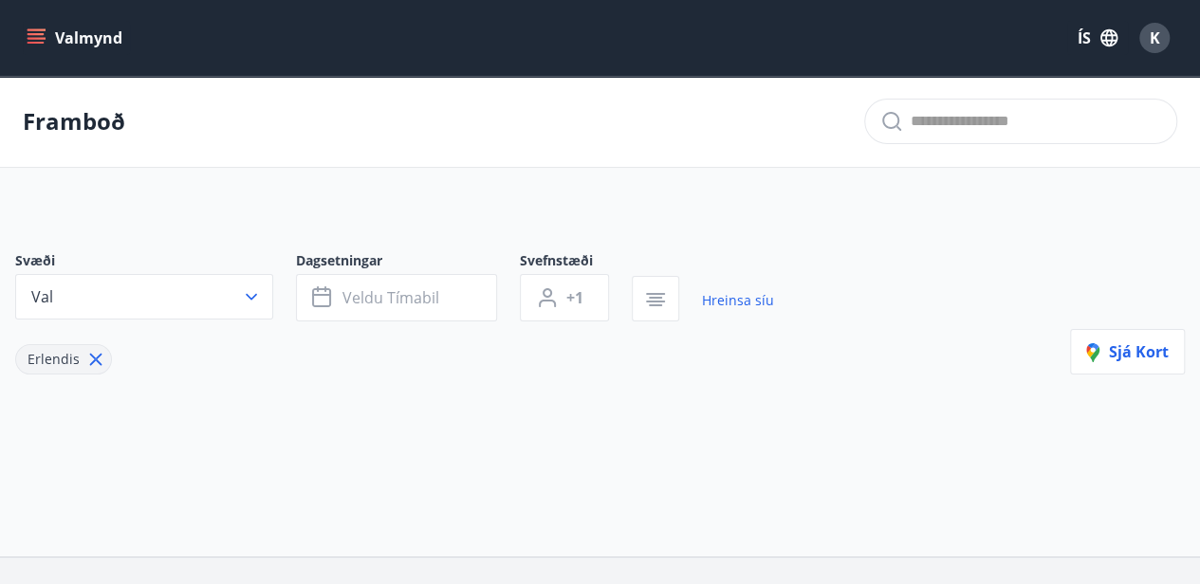
click at [30, 38] on icon "menu" at bounding box center [38, 38] width 21 height 2
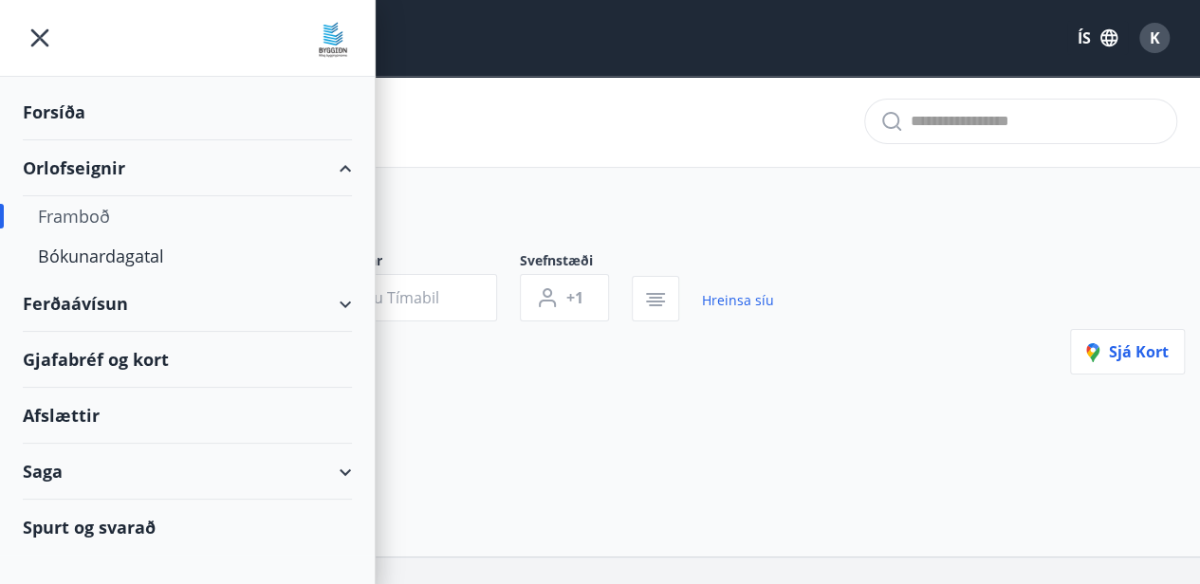
click at [89, 217] on div "Framboð" at bounding box center [187, 216] width 299 height 40
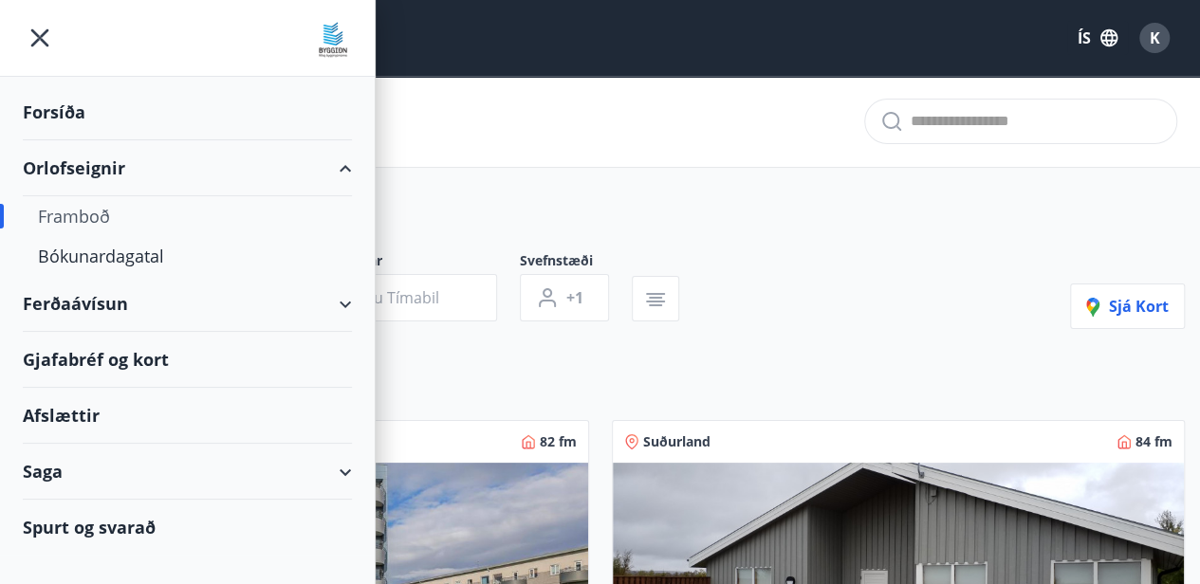
click at [767, 256] on div "Svæði Allt Dagsetningar Veldu tímabil Svefnstæði +1 Sjá kort" at bounding box center [600, 290] width 1170 height 78
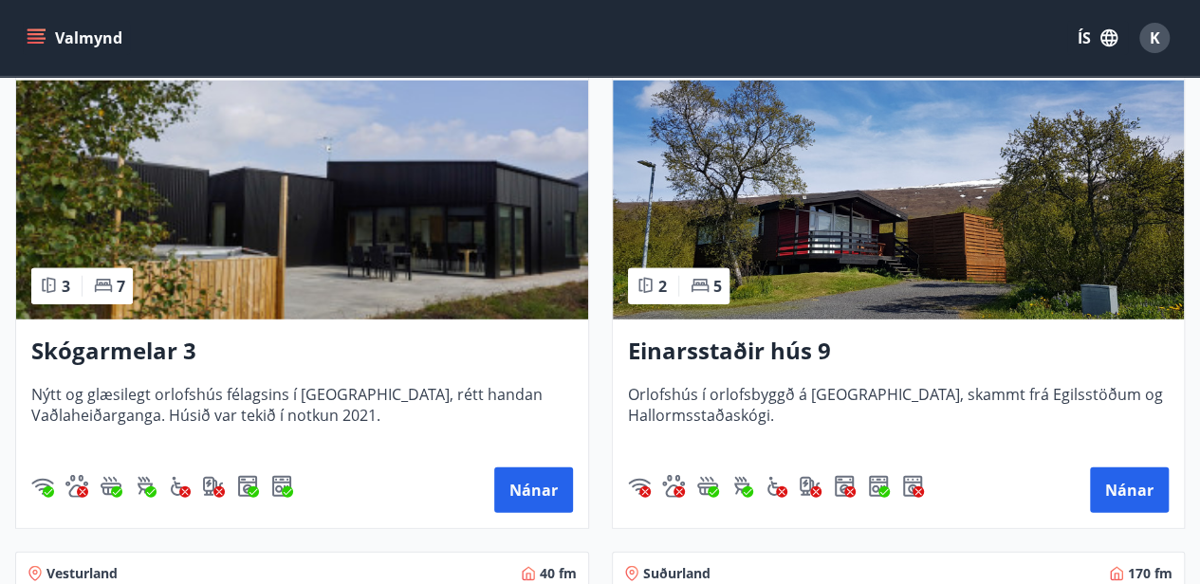
scroll to position [2467, 0]
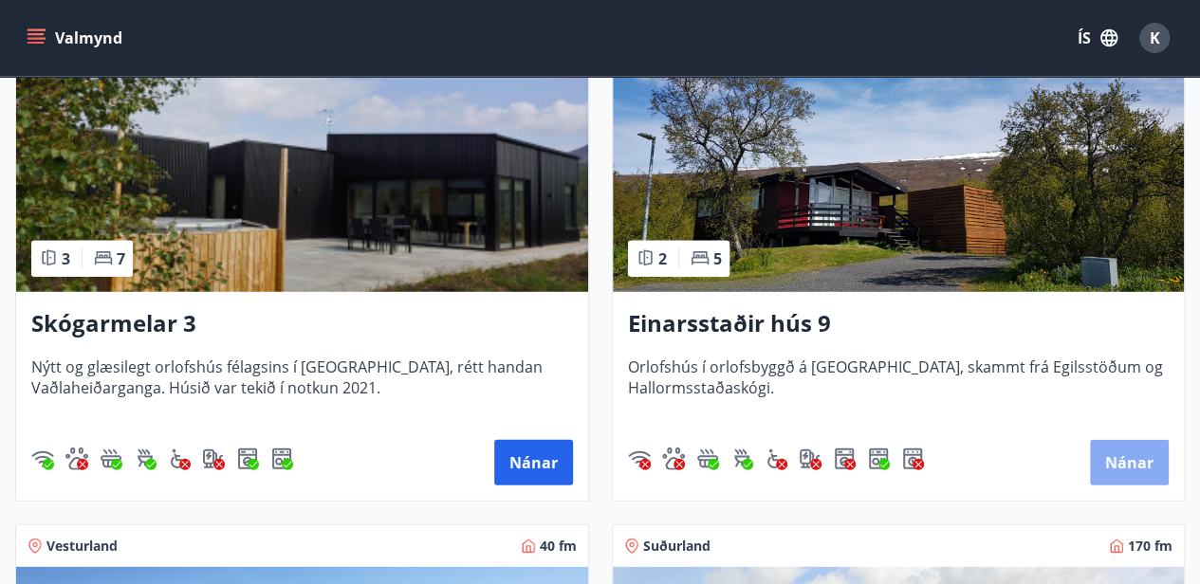
click at [1116, 459] on button "Nánar" at bounding box center [1129, 463] width 79 height 46
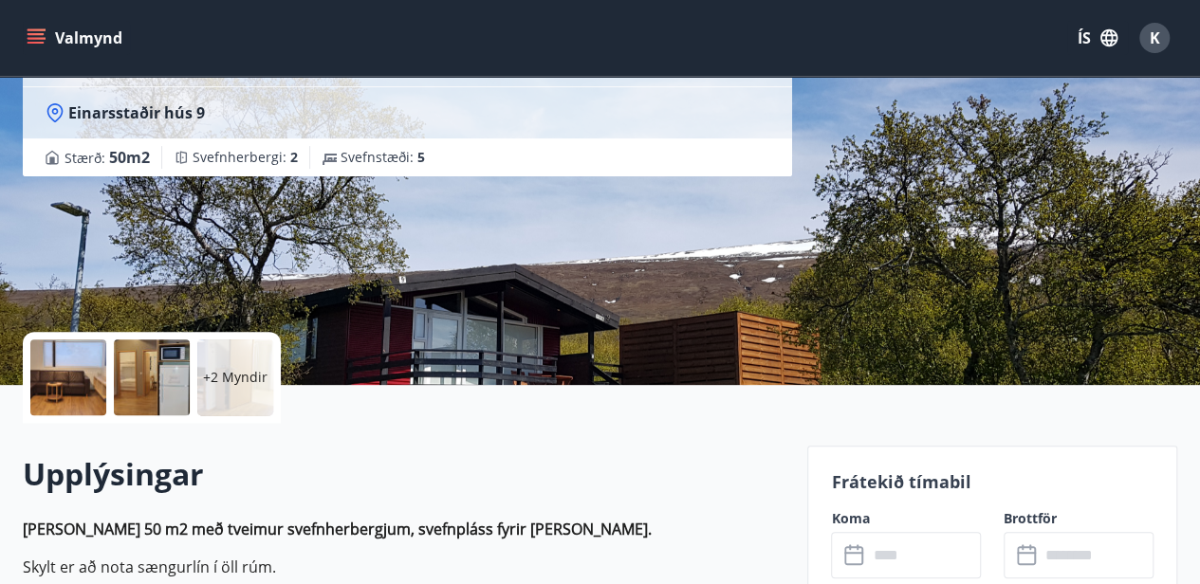
scroll to position [252, 0]
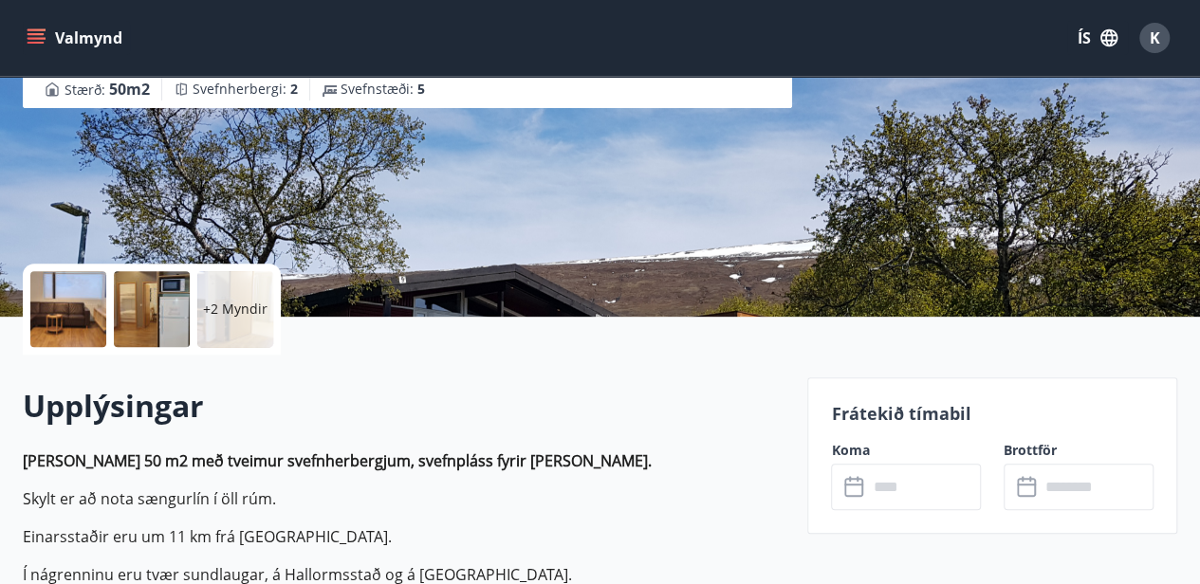
click at [856, 452] on label "Koma" at bounding box center [906, 450] width 150 height 19
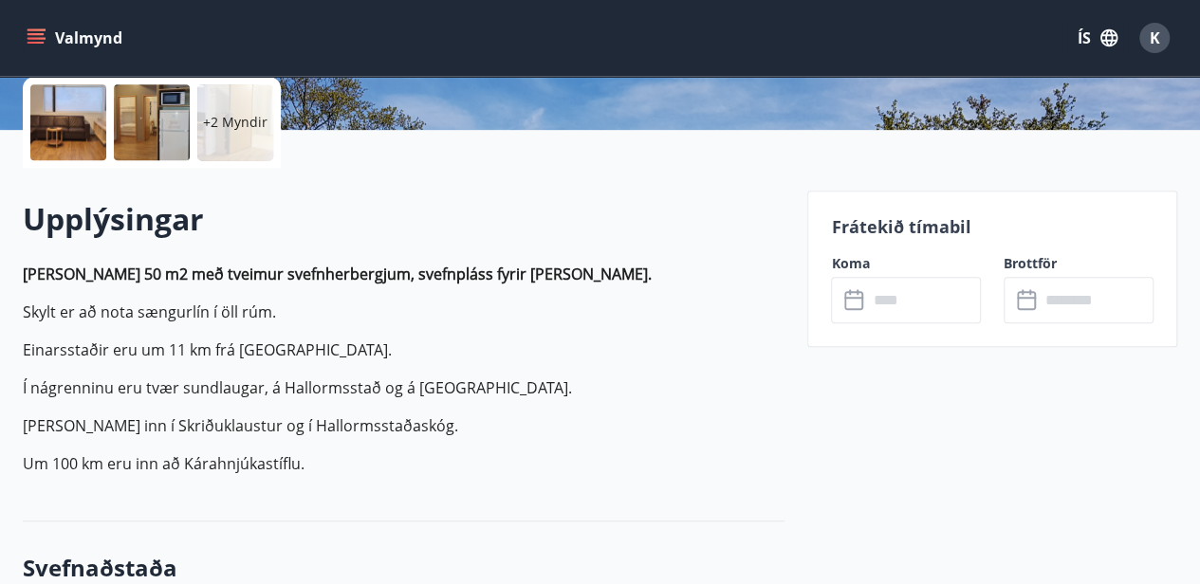
scroll to position [442, 0]
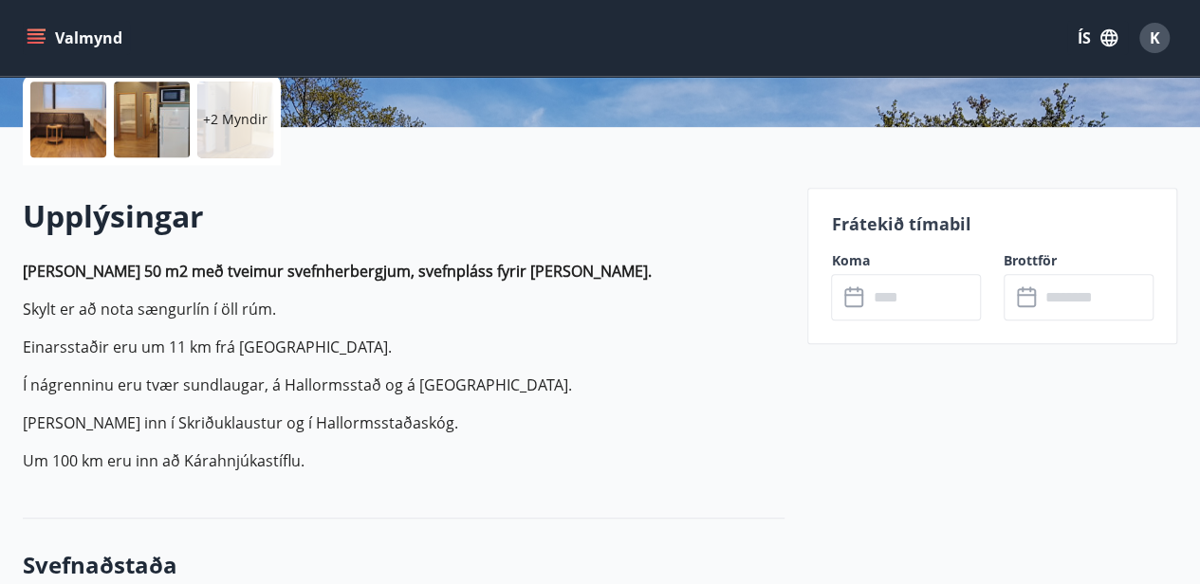
click at [869, 298] on input "text" at bounding box center [924, 297] width 114 height 46
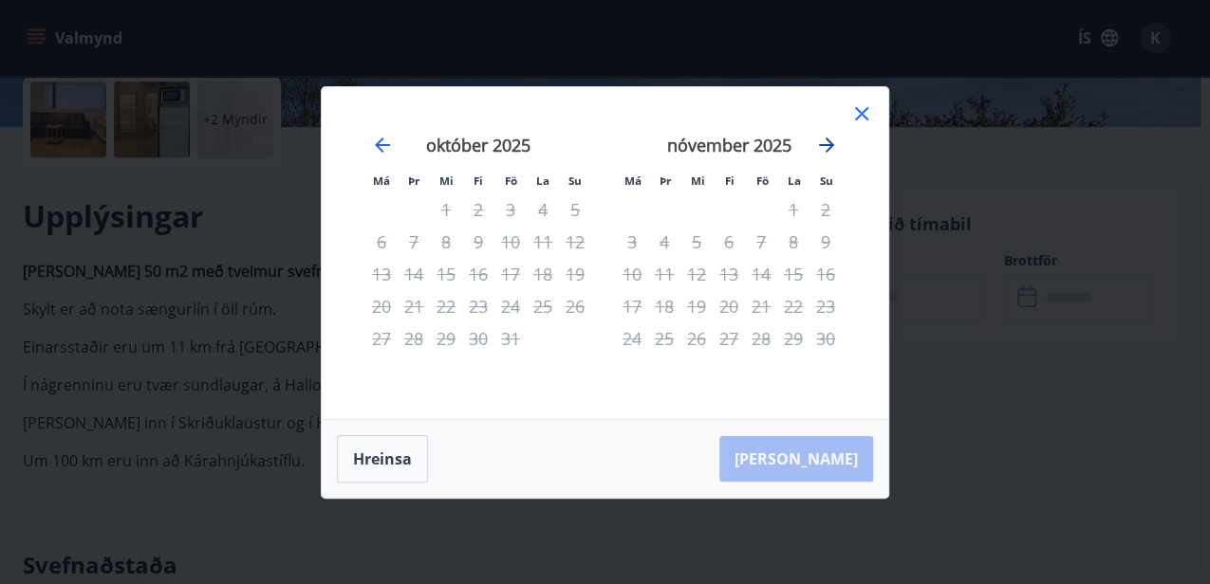
click at [826, 148] on icon "Move forward to switch to the next month." at bounding box center [826, 145] width 23 height 23
click at [862, 112] on icon at bounding box center [861, 113] width 13 height 13
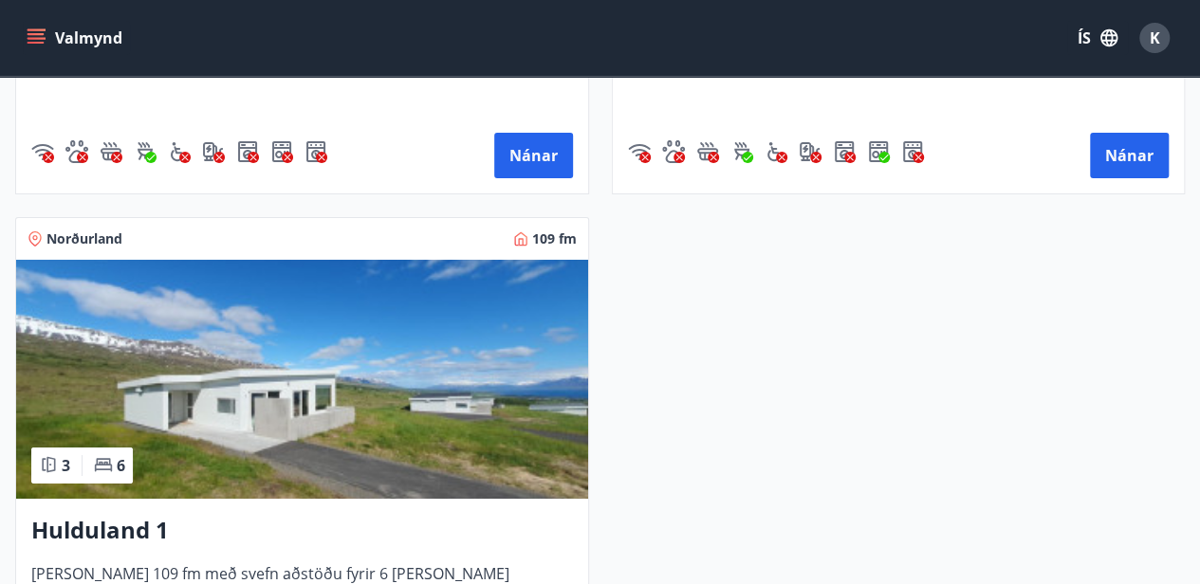
scroll to position [3416, 0]
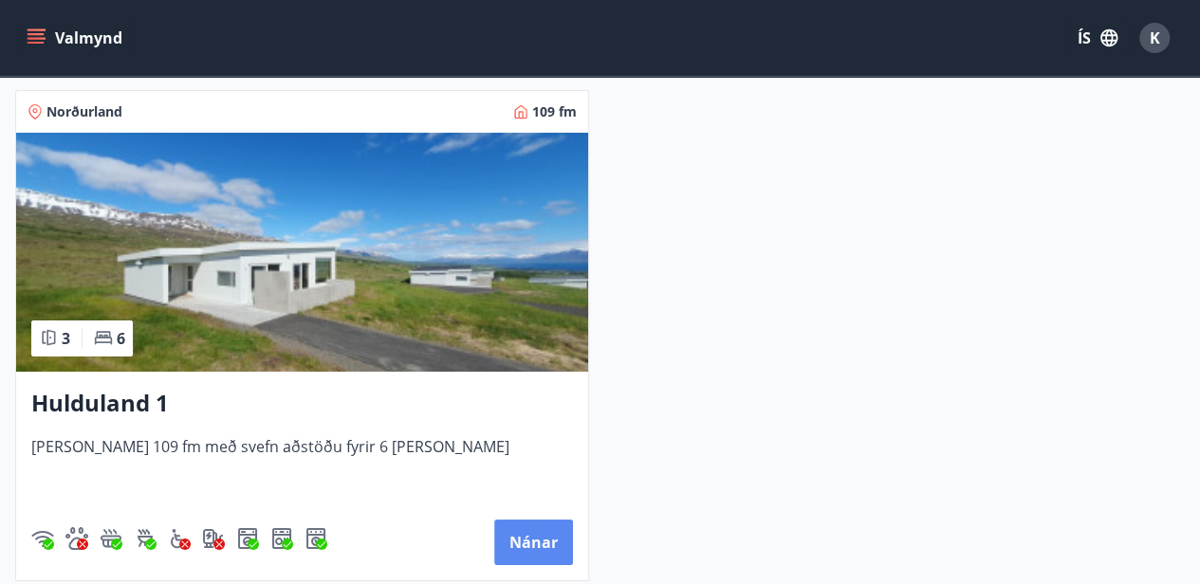
click at [537, 542] on button "Nánar" at bounding box center [533, 543] width 79 height 46
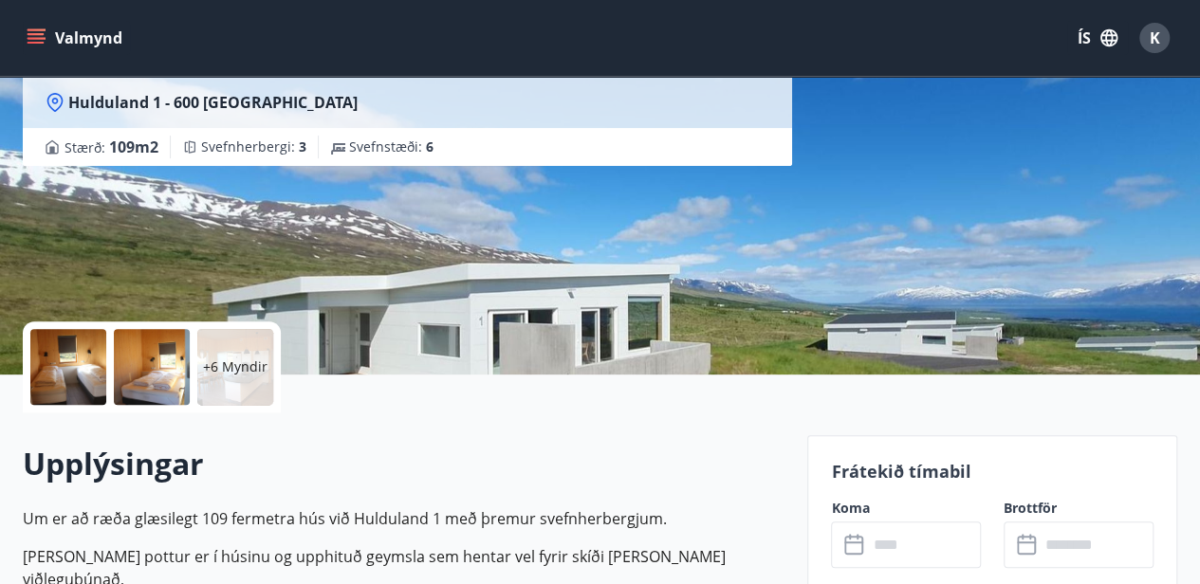
scroll to position [252, 0]
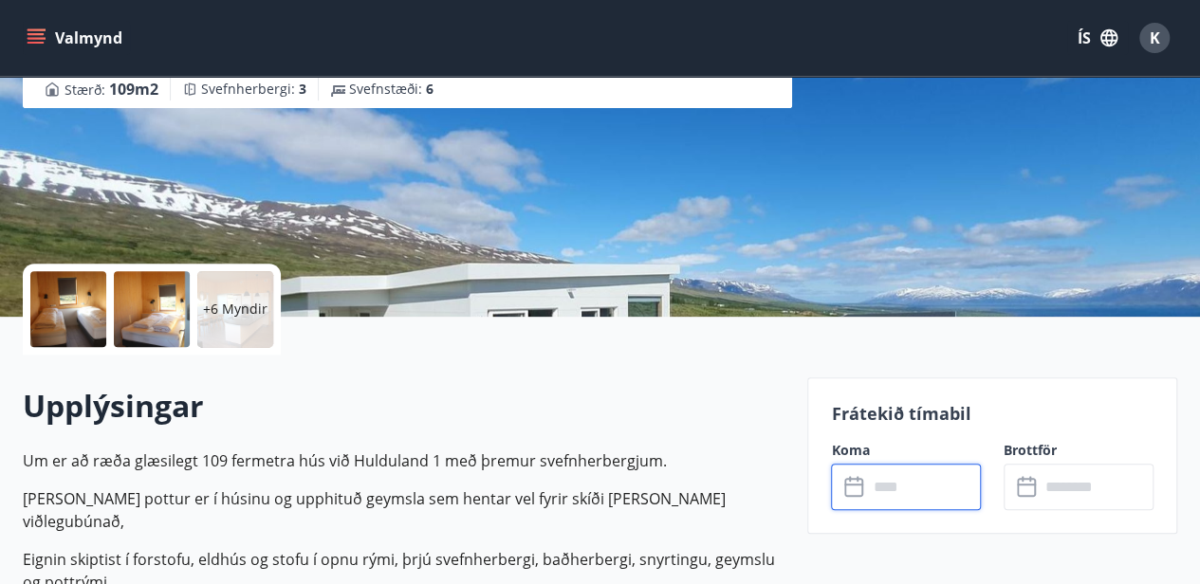
click at [878, 488] on input "text" at bounding box center [924, 487] width 114 height 46
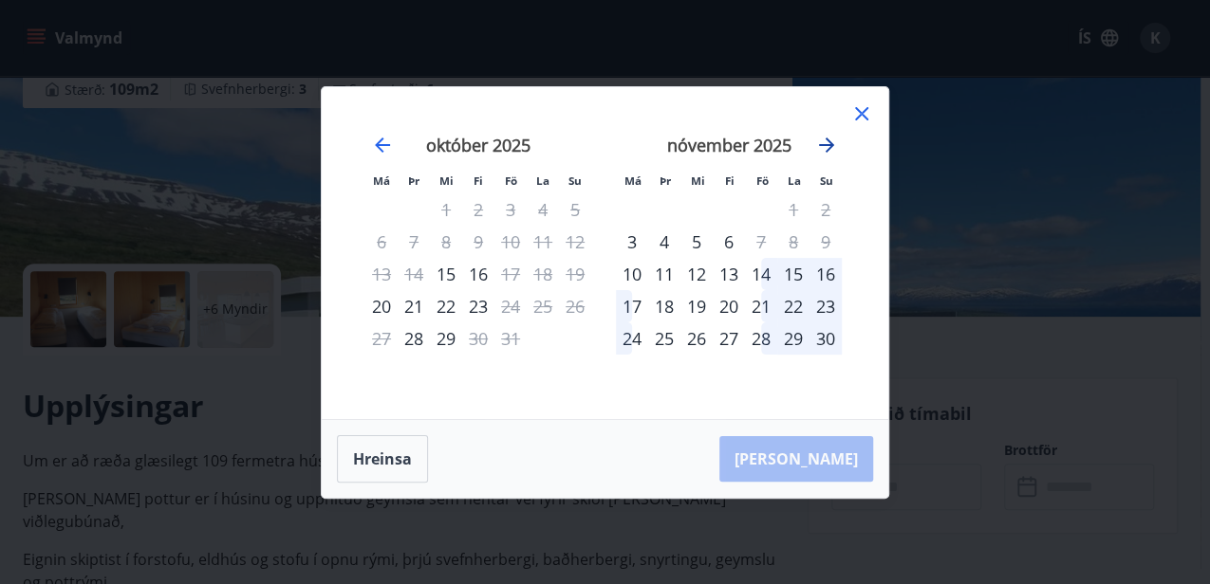
click at [825, 144] on icon "Move forward to switch to the next month." at bounding box center [826, 145] width 15 height 15
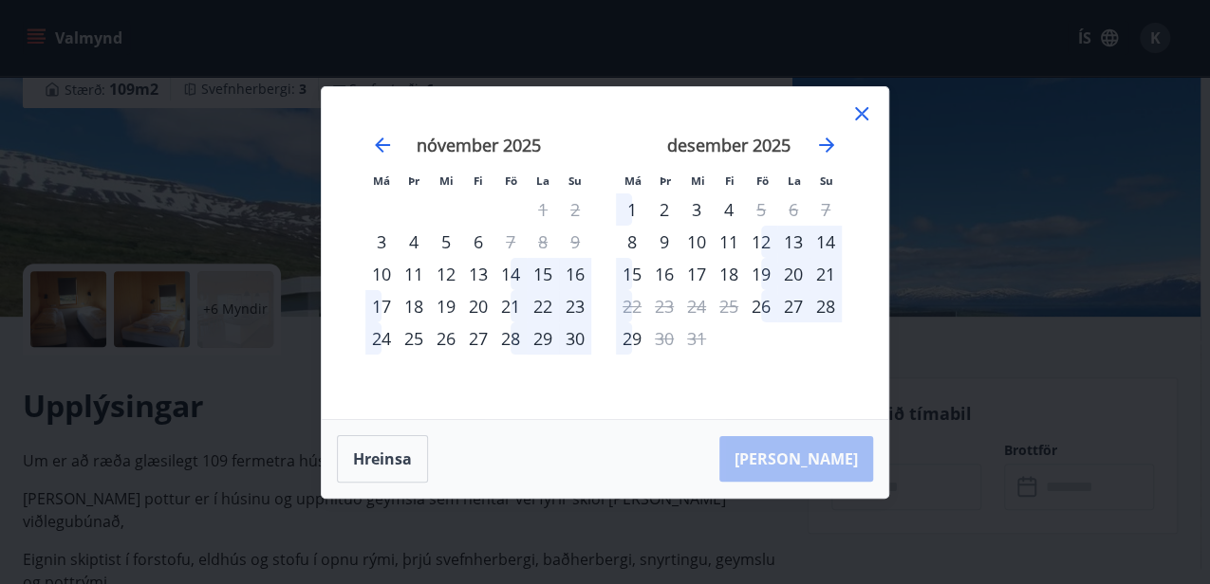
click at [855, 115] on icon at bounding box center [861, 113] width 23 height 23
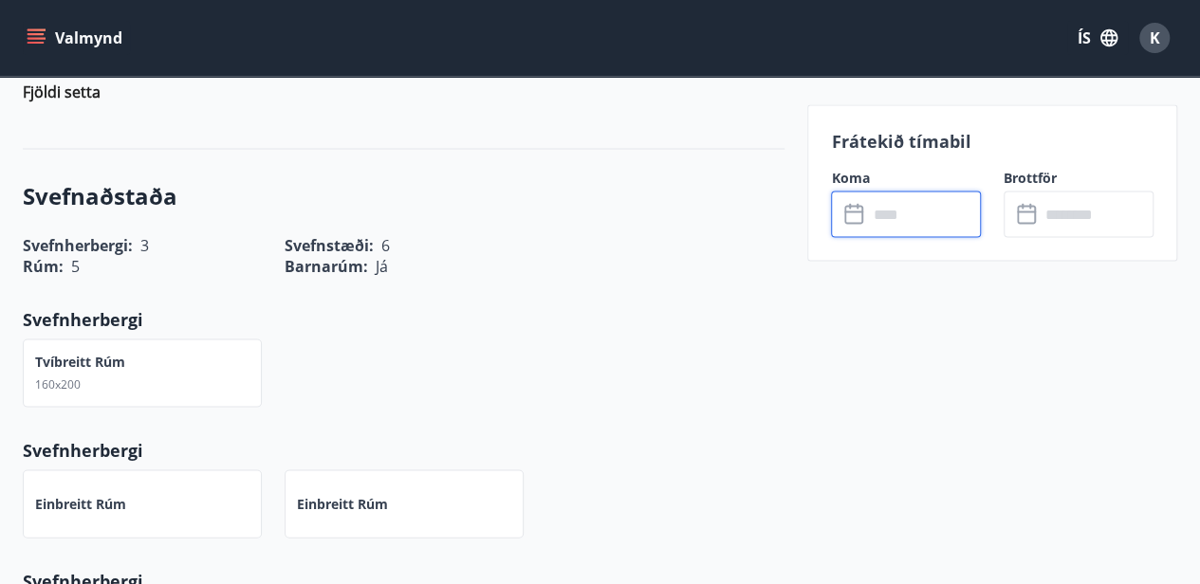
scroll to position [1770, 0]
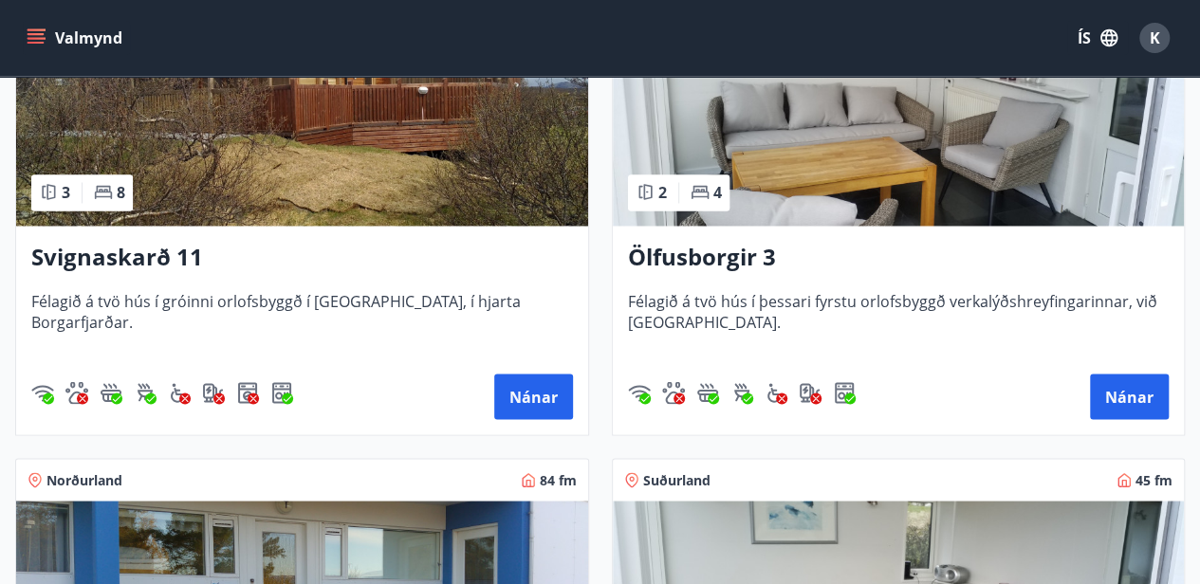
scroll to position [1518, 0]
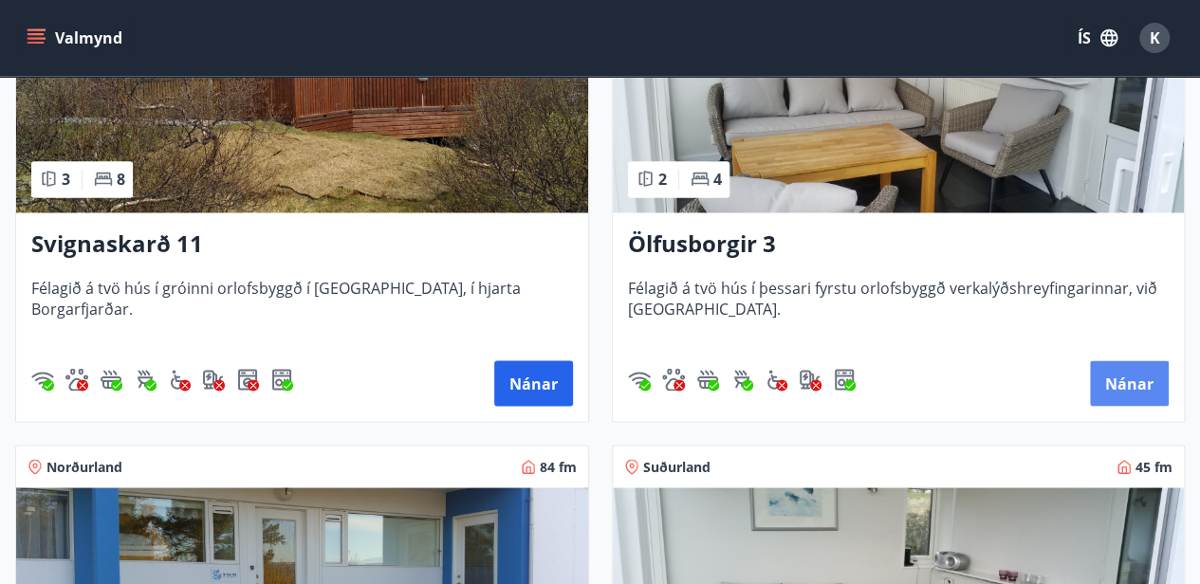
click at [1119, 385] on button "Nánar" at bounding box center [1129, 384] width 79 height 46
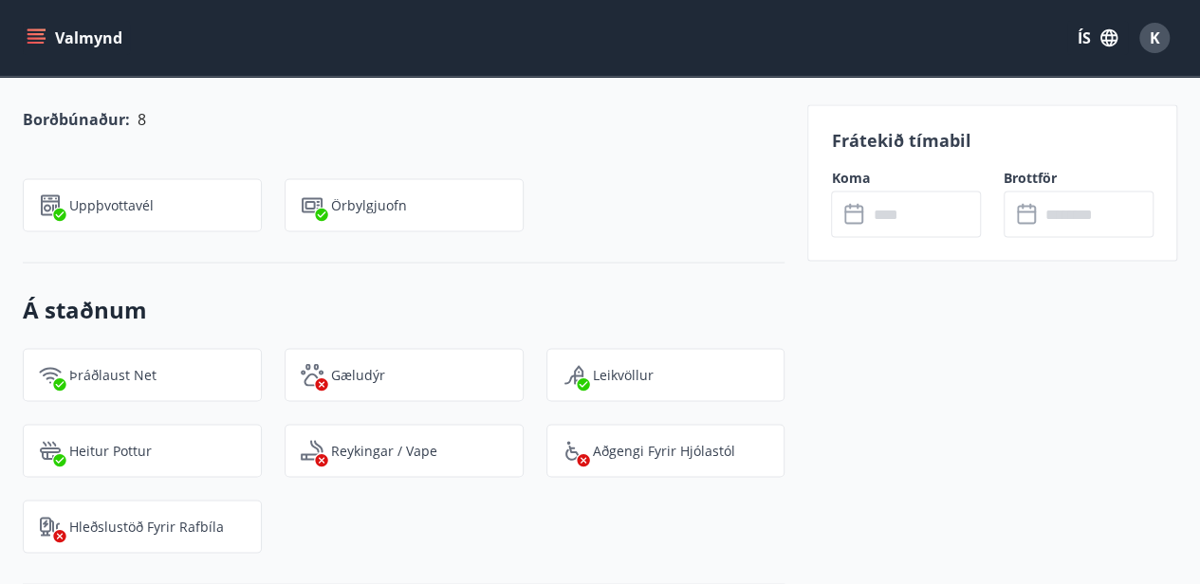
scroll to position [1834, 0]
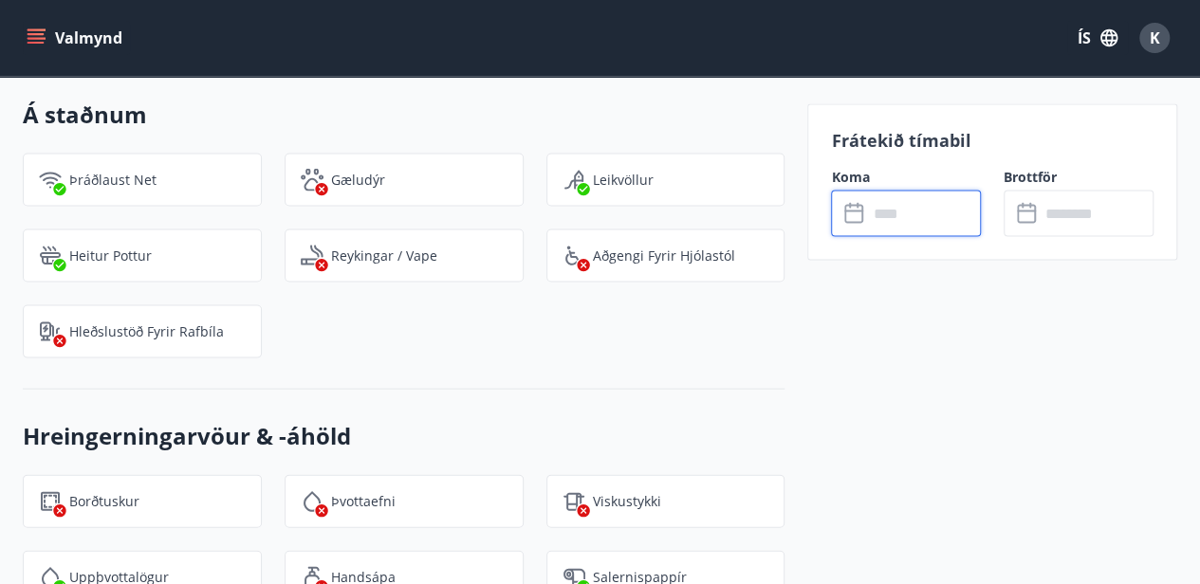
click at [879, 214] on input "text" at bounding box center [924, 214] width 114 height 46
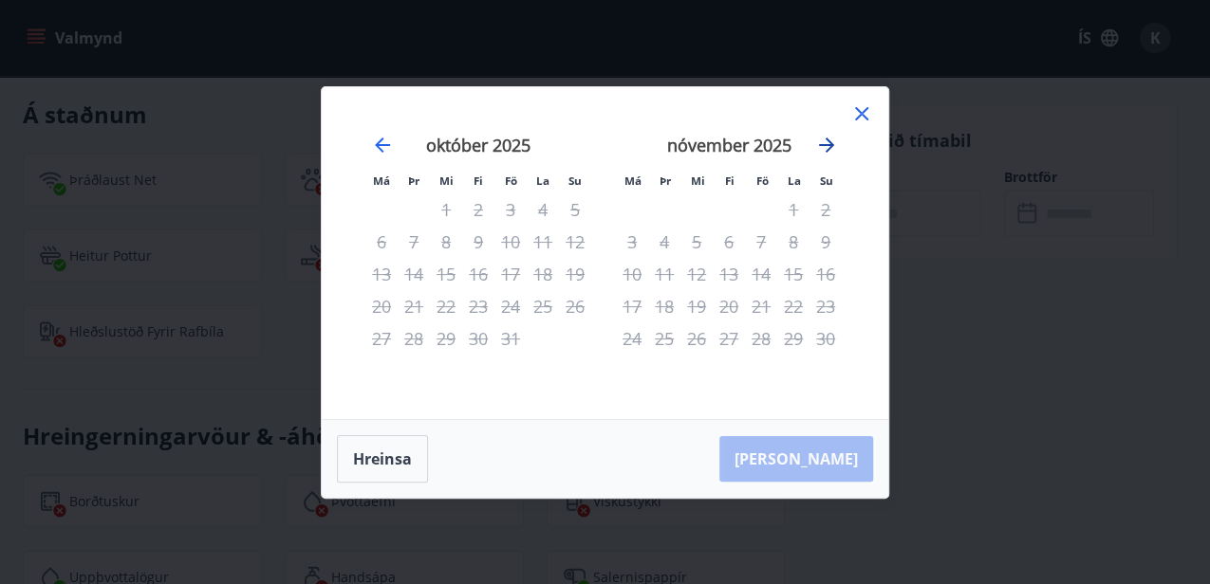
click at [824, 142] on icon "Move forward to switch to the next month." at bounding box center [826, 145] width 23 height 23
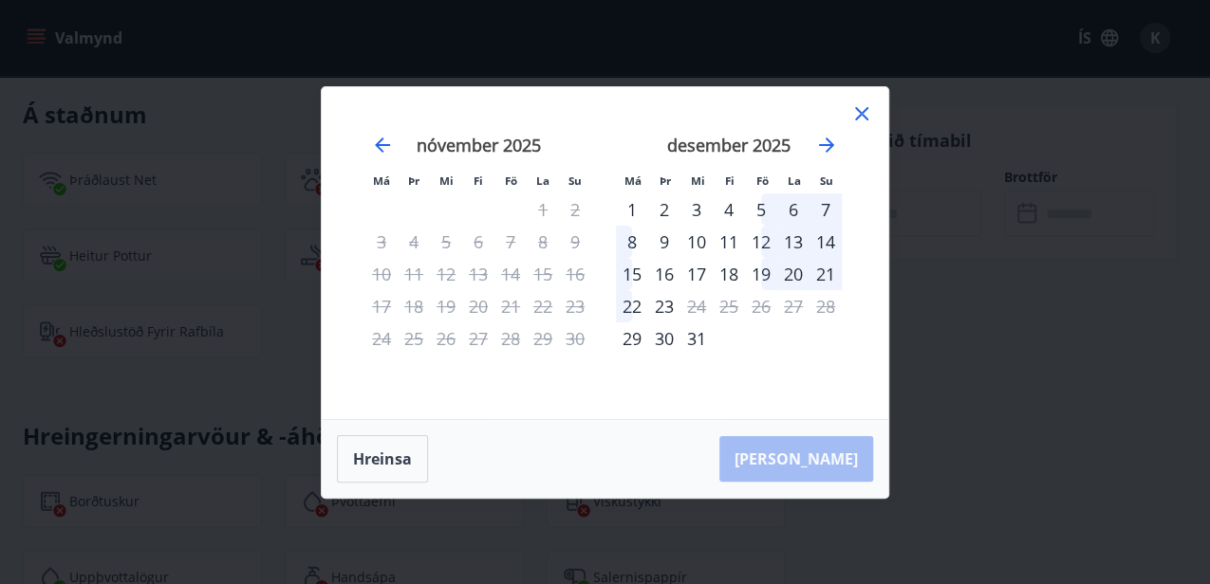
click at [866, 116] on icon at bounding box center [861, 113] width 23 height 23
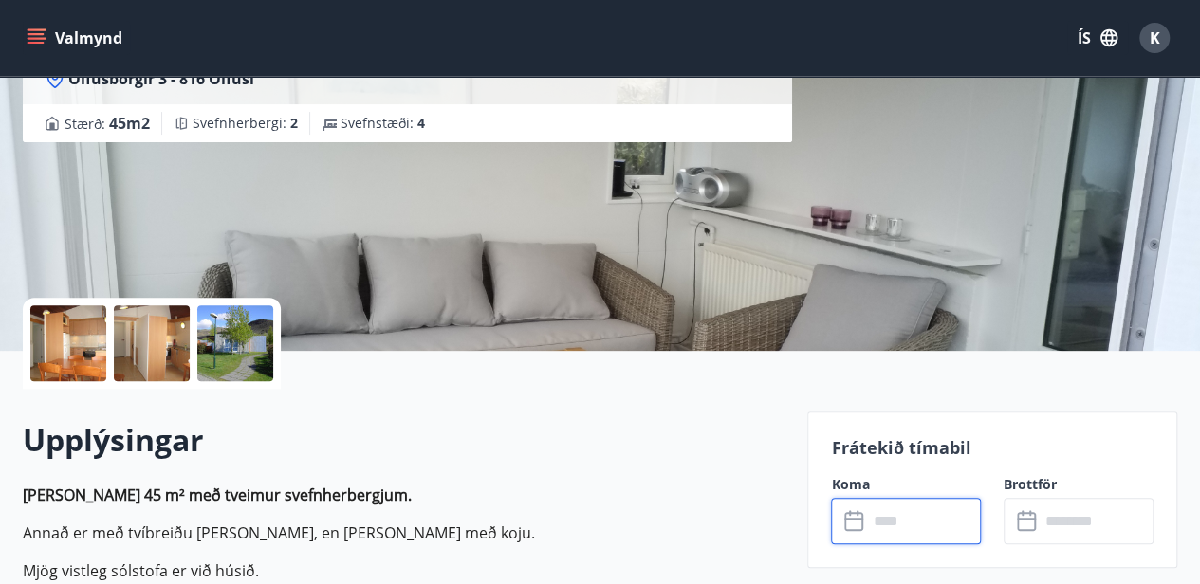
scroll to position [63, 0]
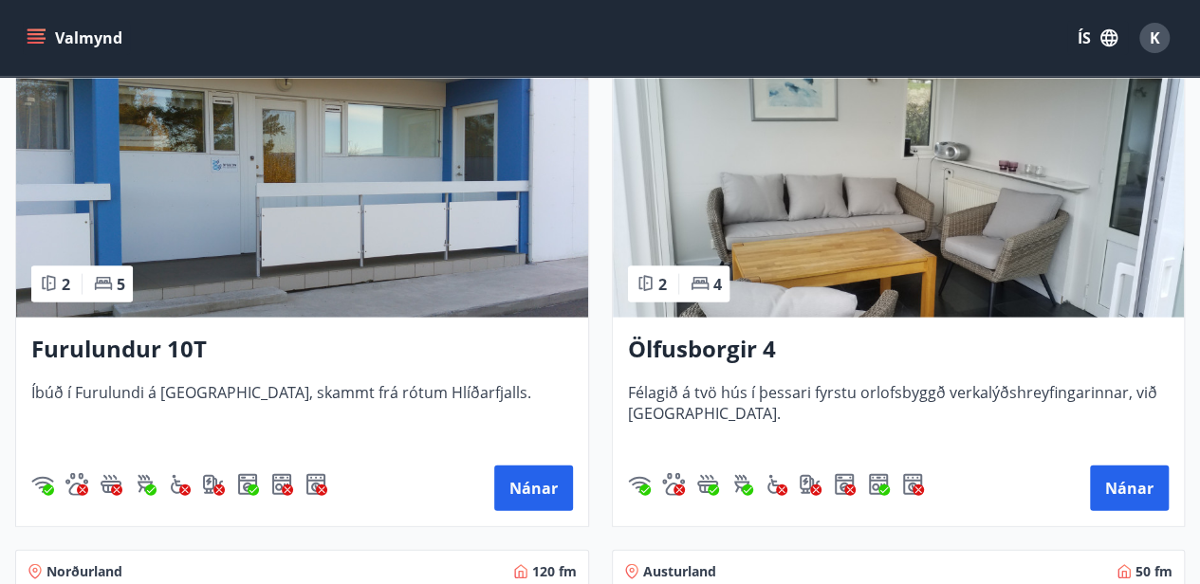
scroll to position [1960, 0]
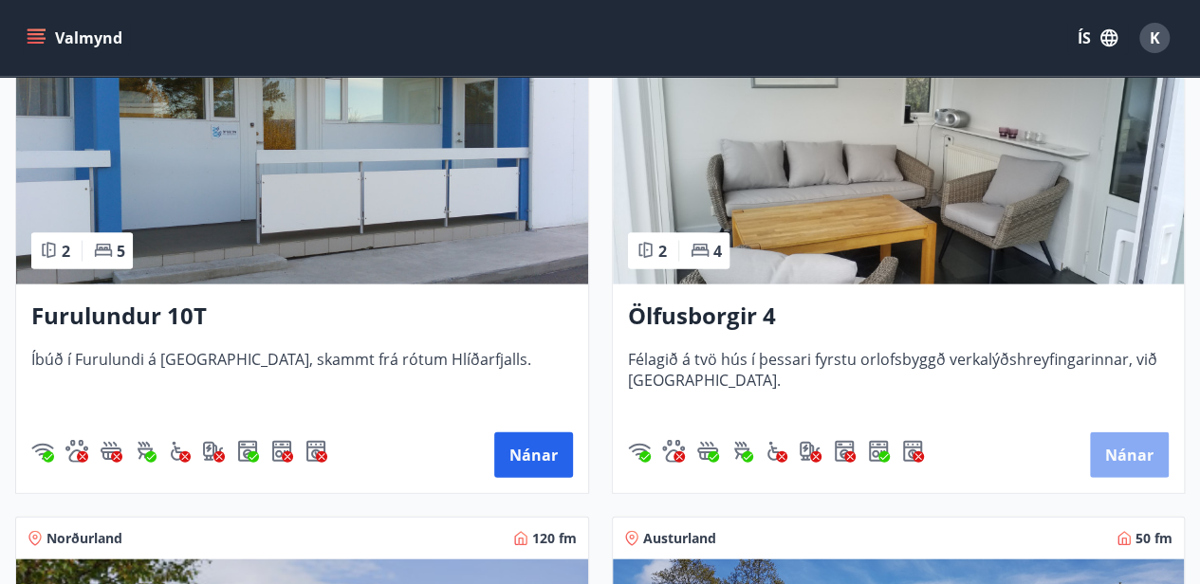
click at [1131, 460] on button "Nánar" at bounding box center [1129, 456] width 79 height 46
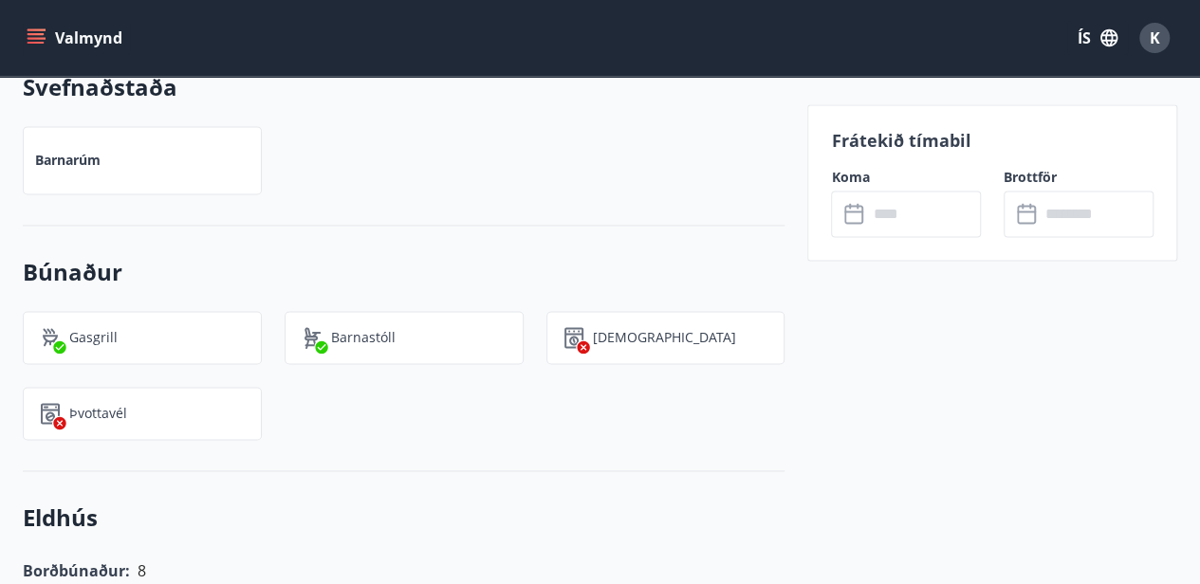
scroll to position [1391, 0]
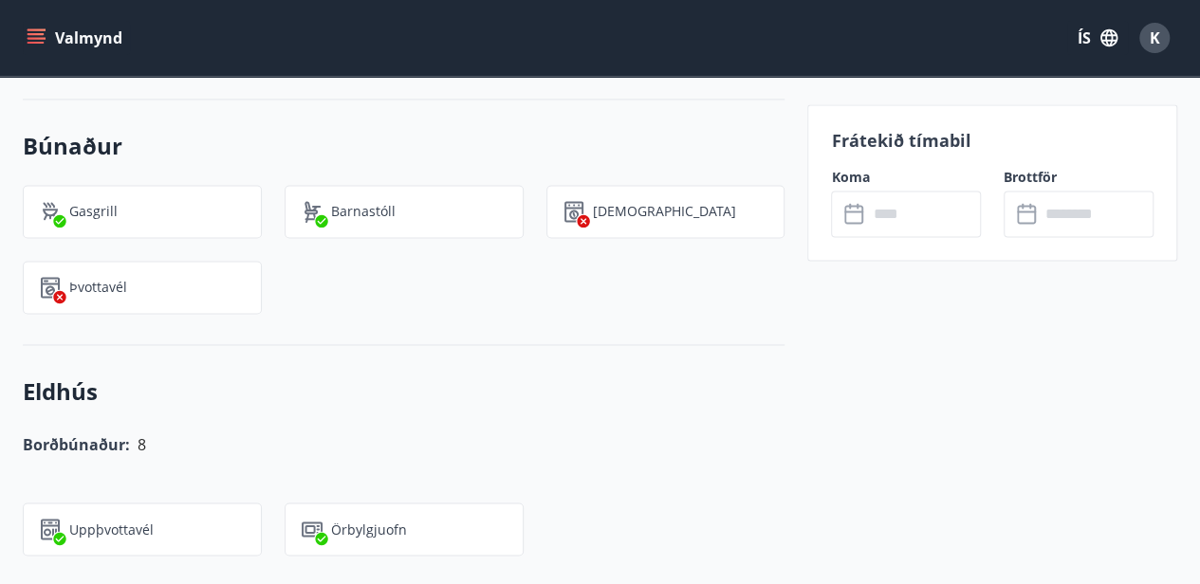
click at [871, 213] on input "text" at bounding box center [924, 214] width 114 height 46
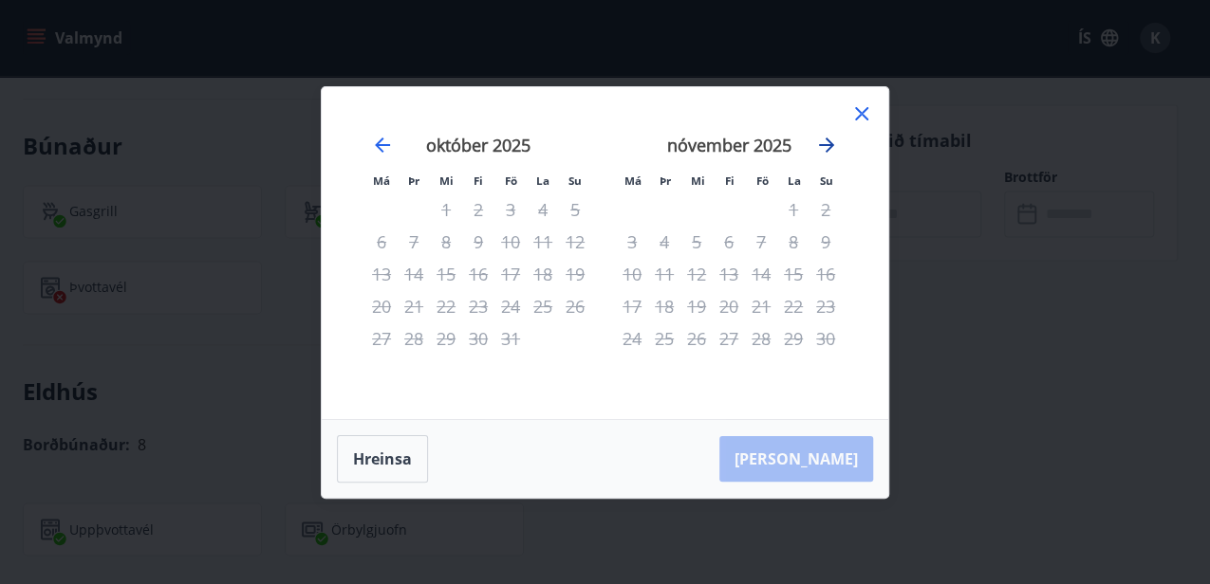
click at [825, 146] on icon "Move forward to switch to the next month." at bounding box center [826, 145] width 23 height 23
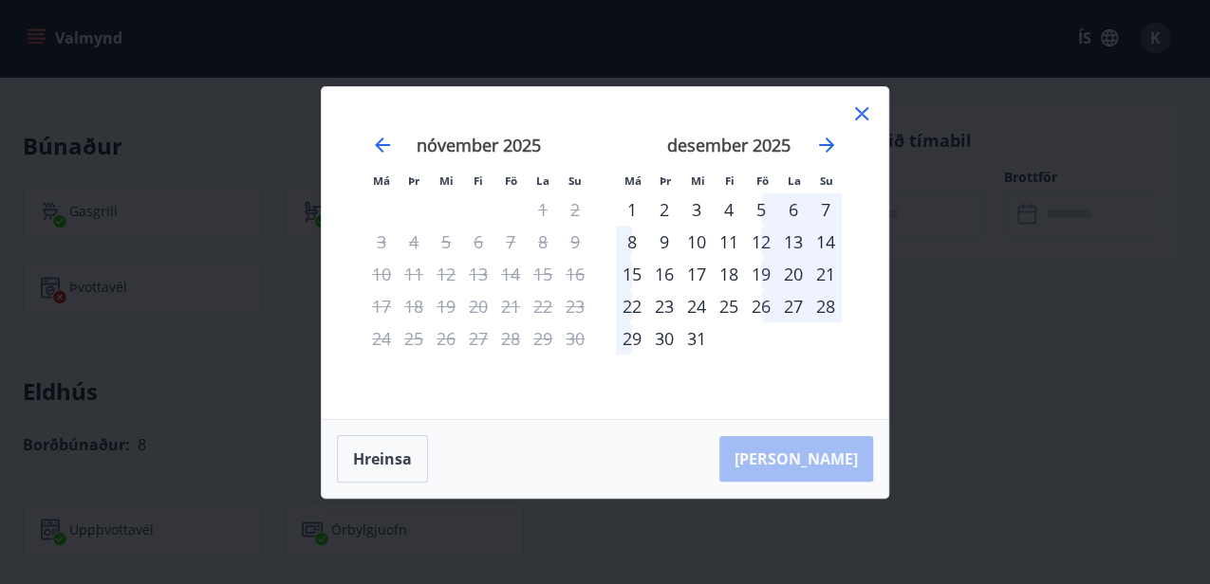
drag, startPoint x: 860, startPoint y: 109, endPoint x: 964, endPoint y: 209, distance: 144.3
click at [964, 209] on div "Má Þr Mi Fi Fö La Su Má Þr Mi Fi Fö La Su október 2025 1 2 3 4 5 6 7 8 9 10 11 …" at bounding box center [605, 292] width 1210 height 584
click at [821, 143] on icon "Move forward to switch to the next month." at bounding box center [826, 145] width 23 height 23
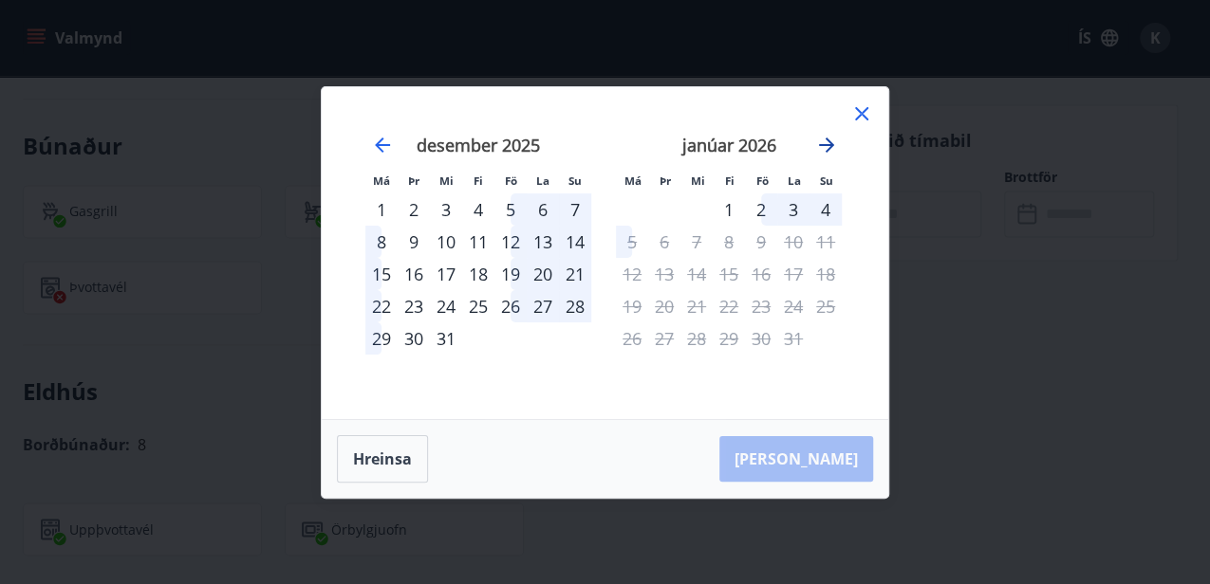
click at [821, 143] on icon "Move forward to switch to the next month." at bounding box center [826, 145] width 23 height 23
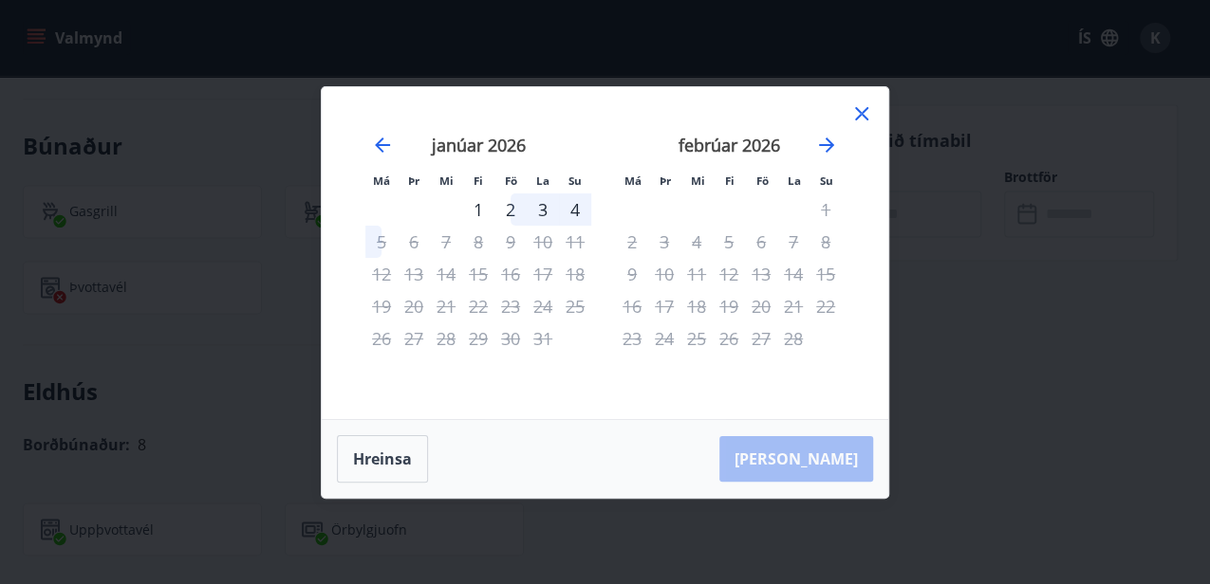
click at [859, 114] on icon at bounding box center [861, 113] width 23 height 23
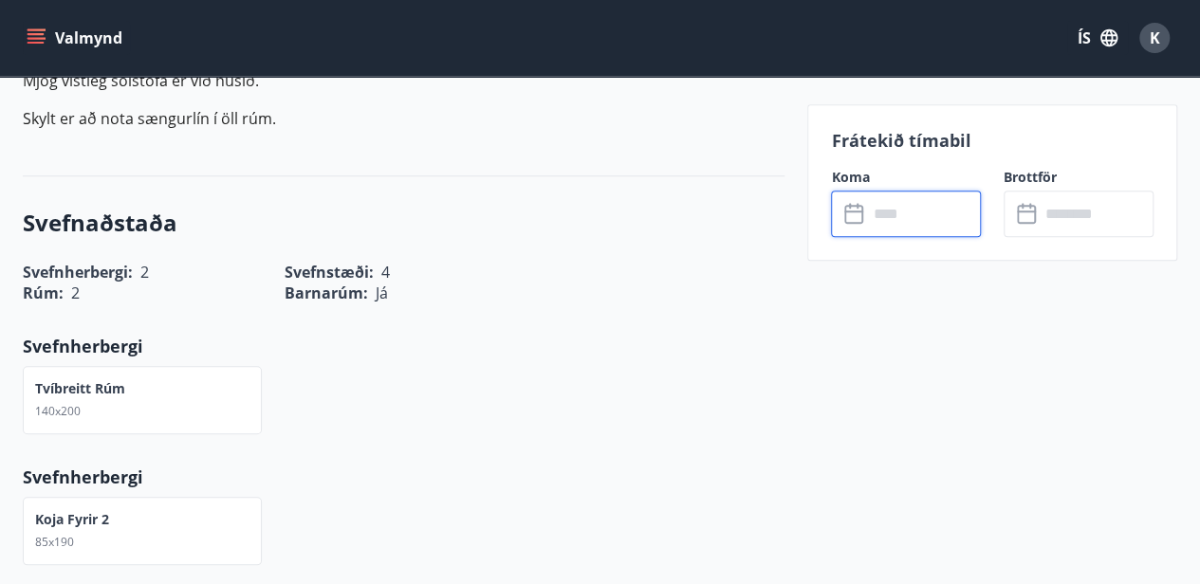
scroll to position [695, 0]
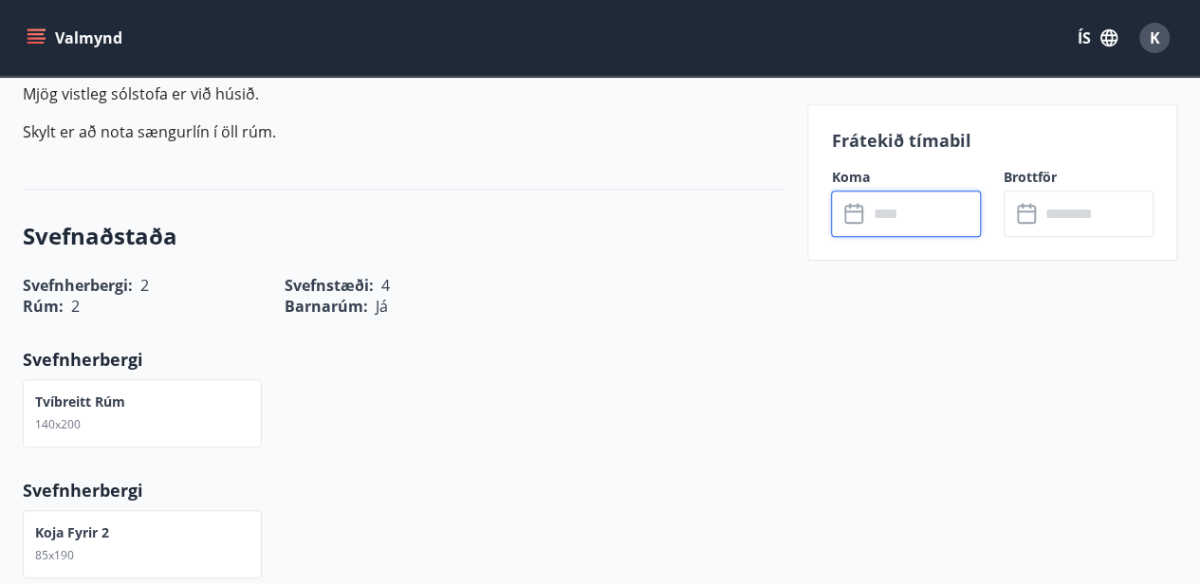
click at [885, 213] on input "text" at bounding box center [924, 214] width 114 height 46
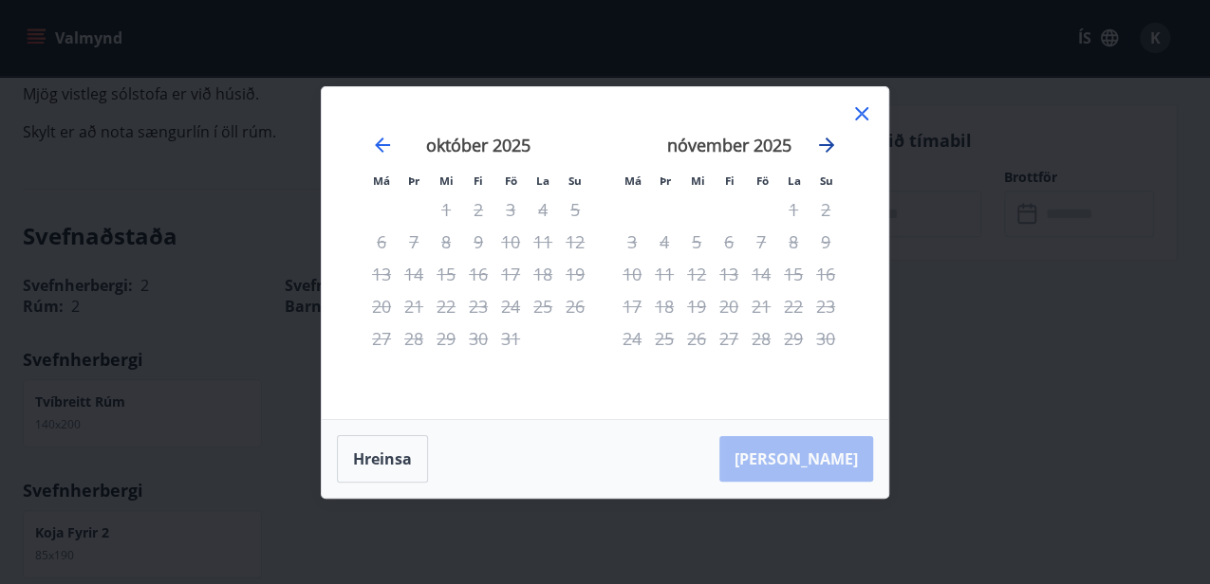
click at [820, 146] on icon "Move forward to switch to the next month." at bounding box center [826, 145] width 23 height 23
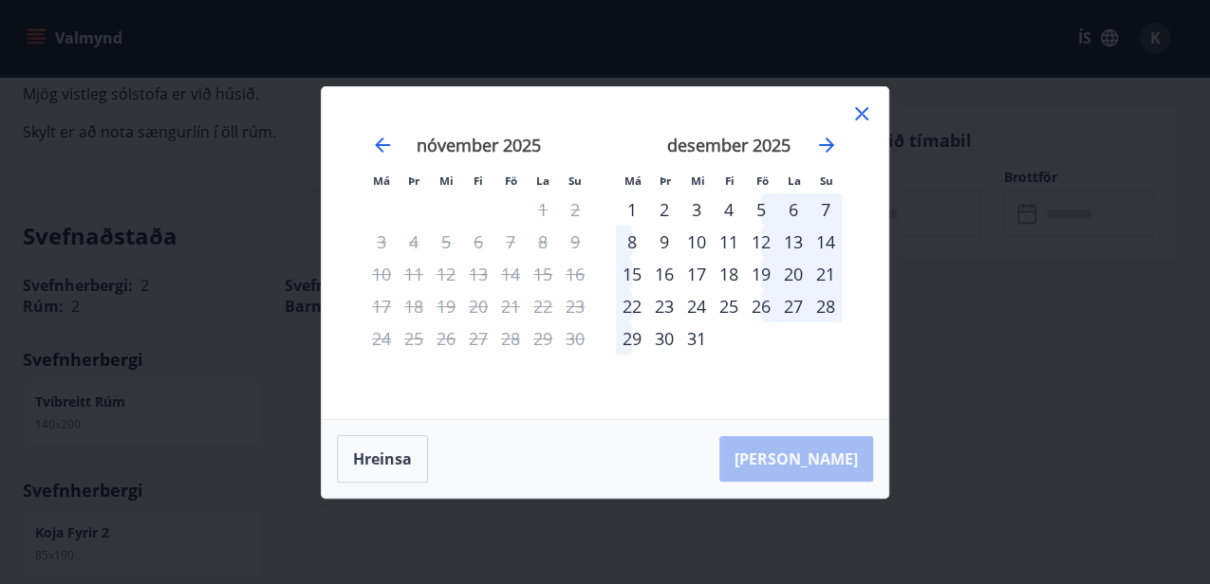
click at [763, 273] on div "19" at bounding box center [761, 274] width 32 height 32
click at [790, 277] on div "20" at bounding box center [793, 274] width 32 height 32
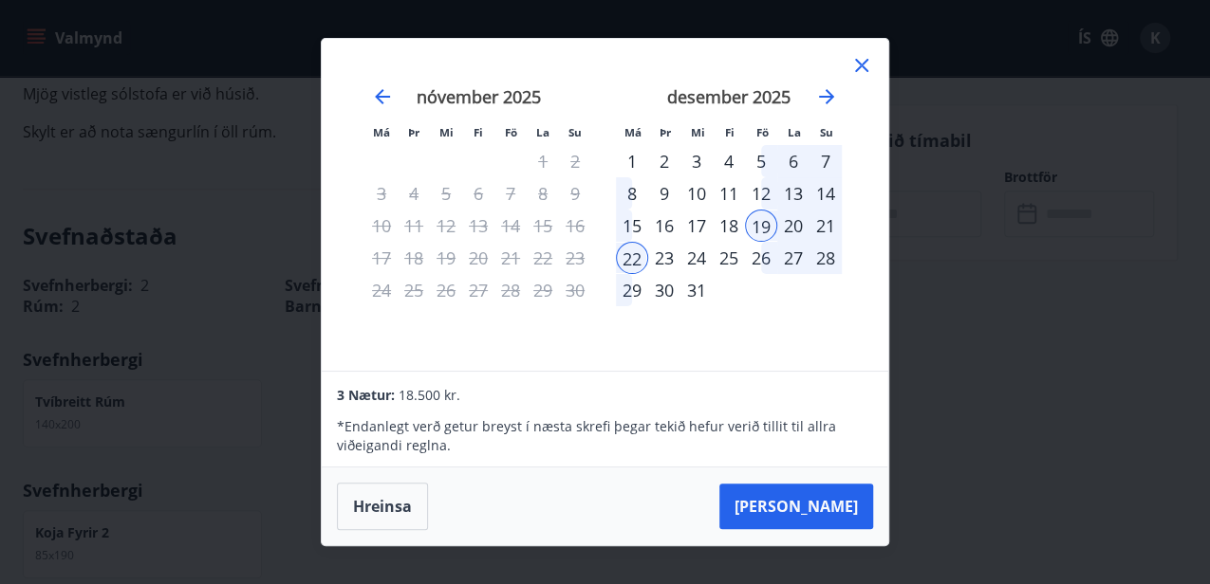
click at [667, 256] on div "23" at bounding box center [664, 258] width 32 height 32
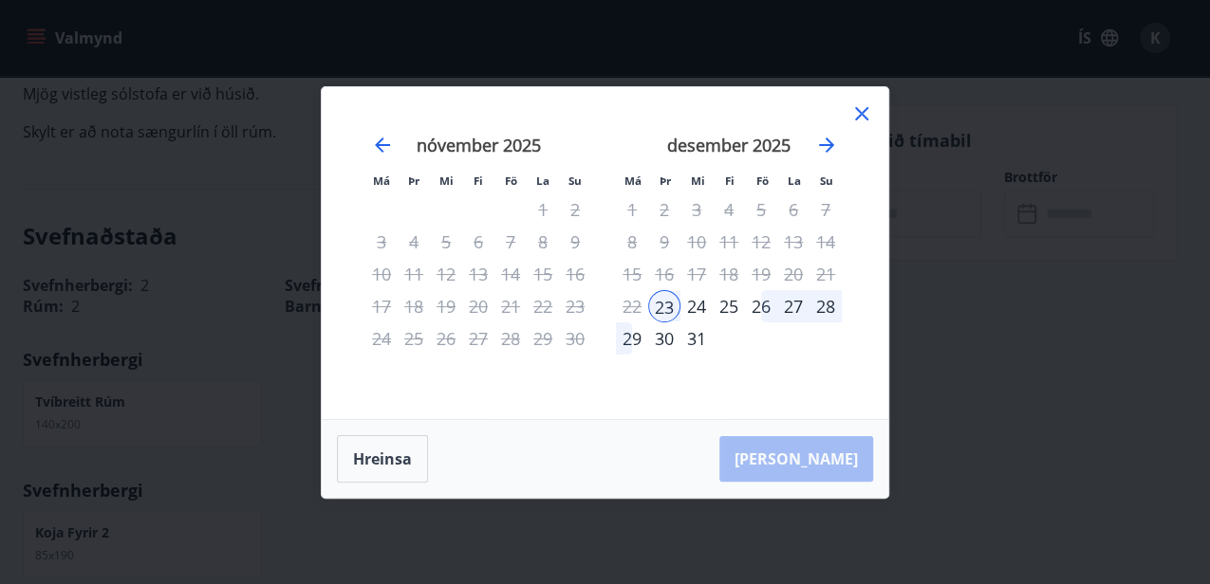
click at [697, 310] on div "24" at bounding box center [696, 306] width 32 height 32
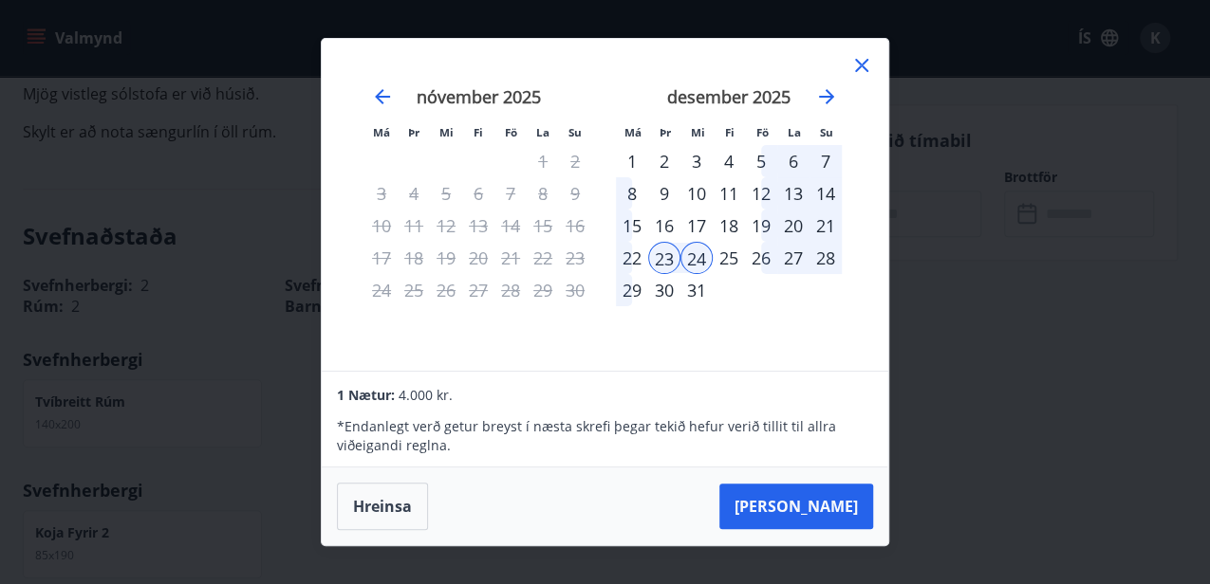
click at [726, 265] on div "25" at bounding box center [729, 258] width 32 height 32
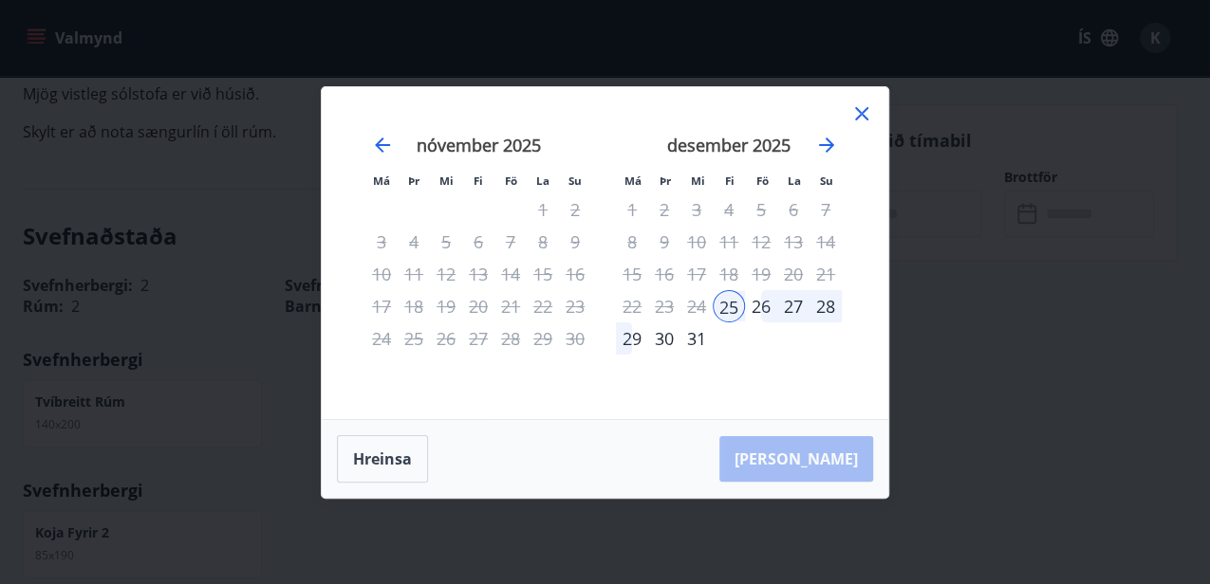
click at [761, 313] on div "26" at bounding box center [761, 306] width 32 height 32
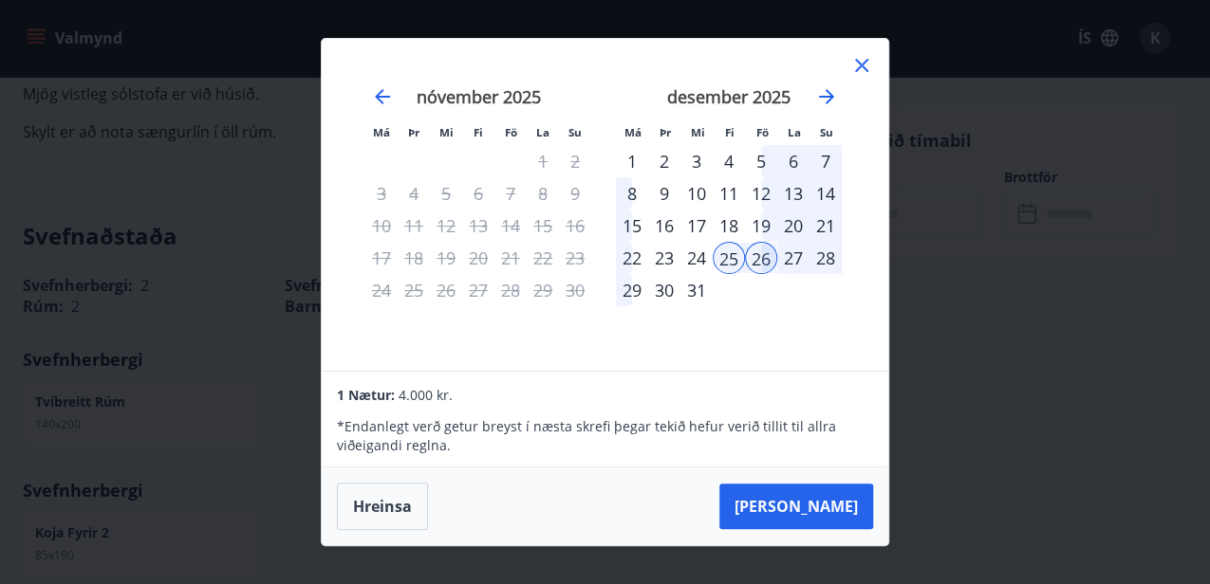
click at [795, 261] on div "27" at bounding box center [793, 258] width 32 height 32
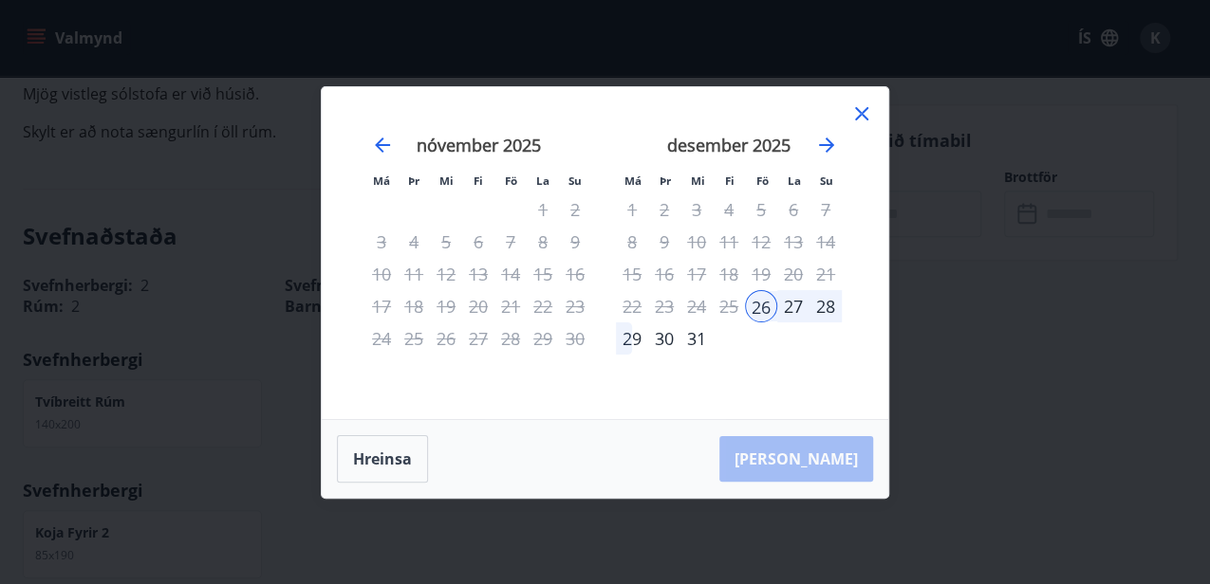
click at [822, 311] on div "28" at bounding box center [825, 306] width 32 height 32
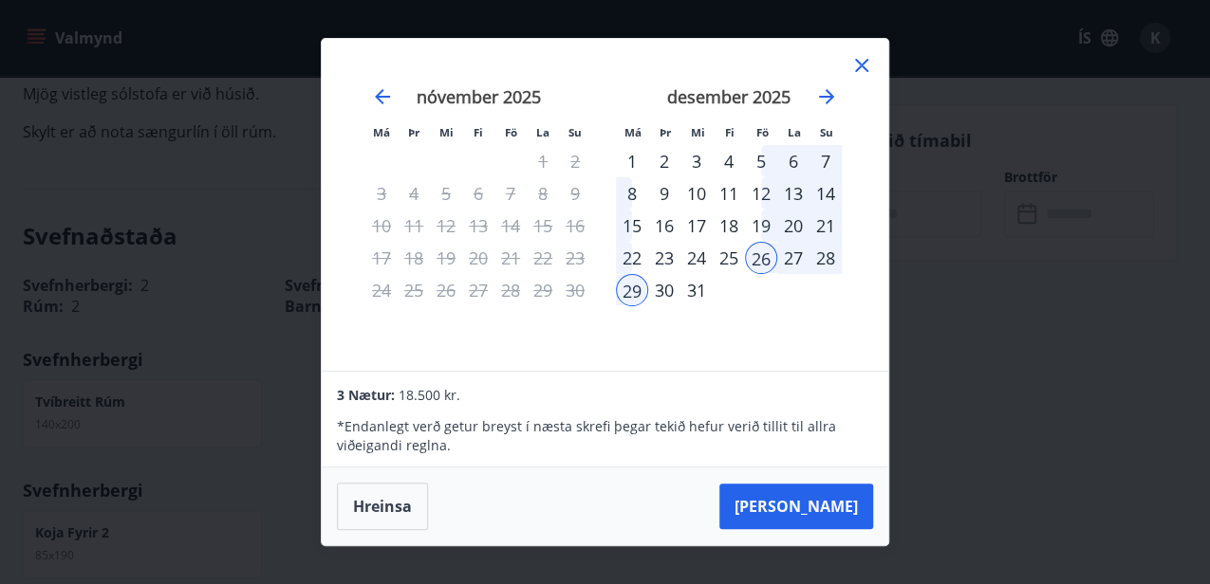
click at [759, 220] on div "19" at bounding box center [761, 226] width 32 height 32
click at [756, 258] on div "26" at bounding box center [761, 258] width 32 height 32
click at [862, 62] on icon at bounding box center [861, 65] width 23 height 23
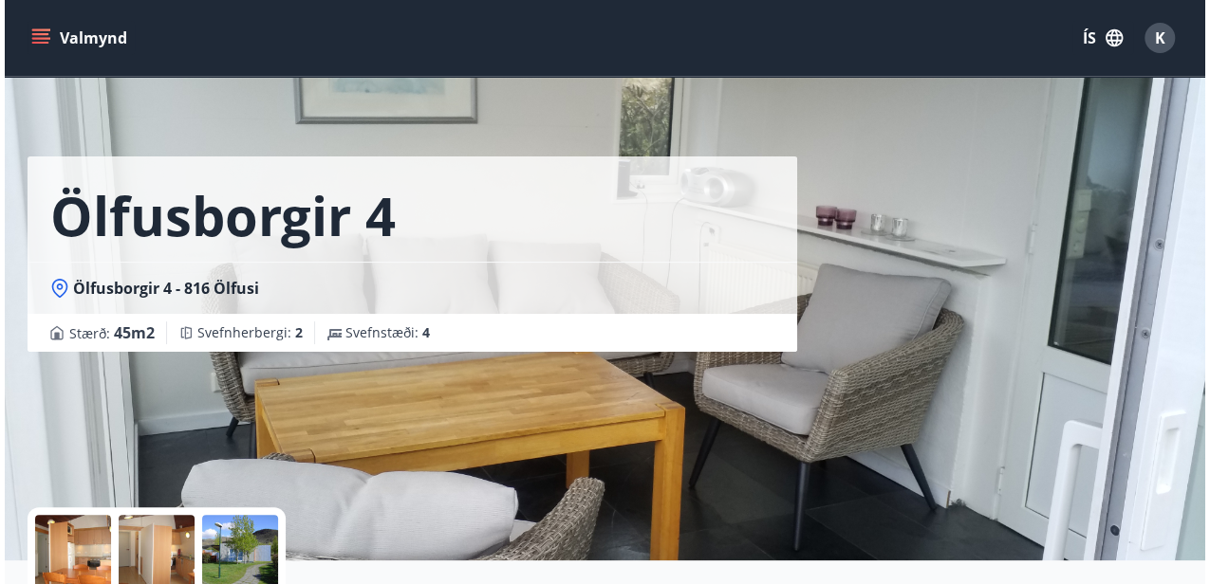
scroll to position [0, 0]
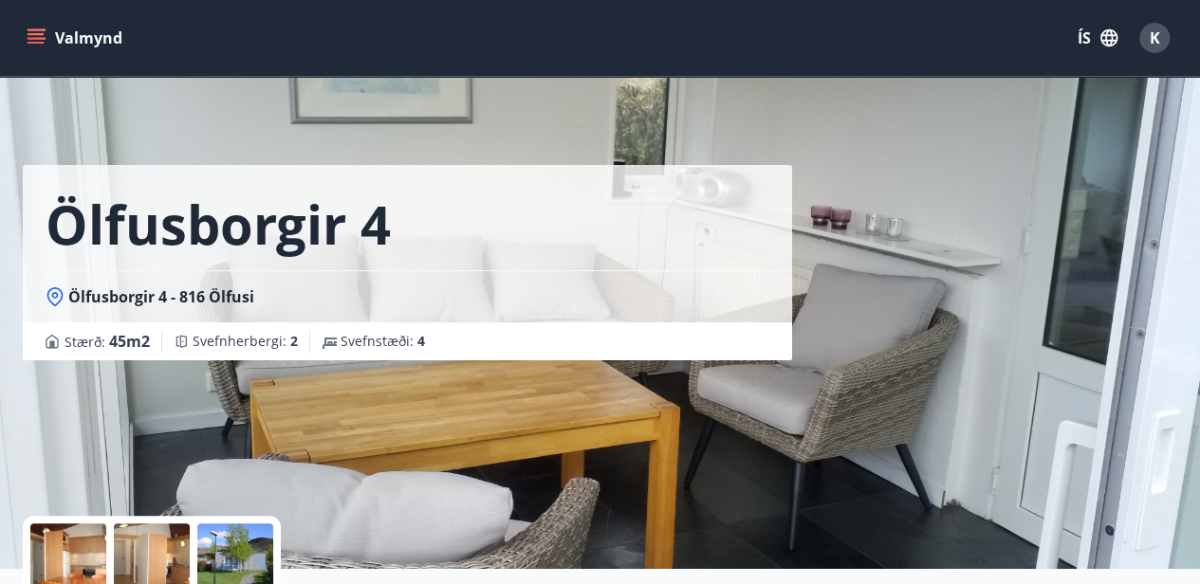
click at [1157, 46] on span "K" at bounding box center [1155, 38] width 10 height 21
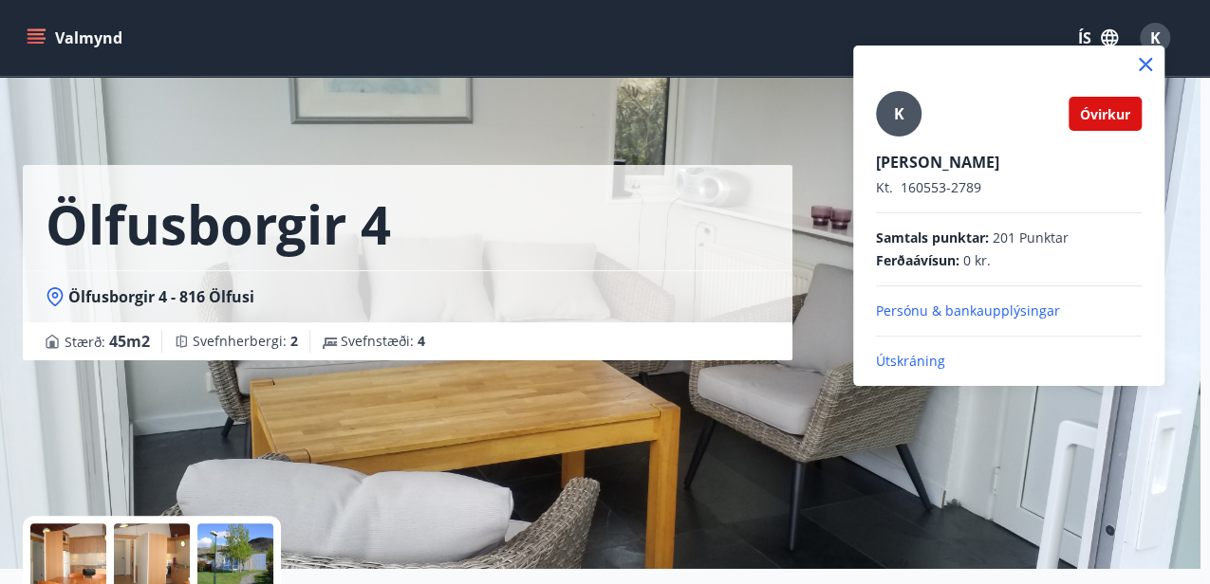
click at [910, 361] on p "Útskráning" at bounding box center [1009, 361] width 266 height 19
